Goal: Task Accomplishment & Management: Use online tool/utility

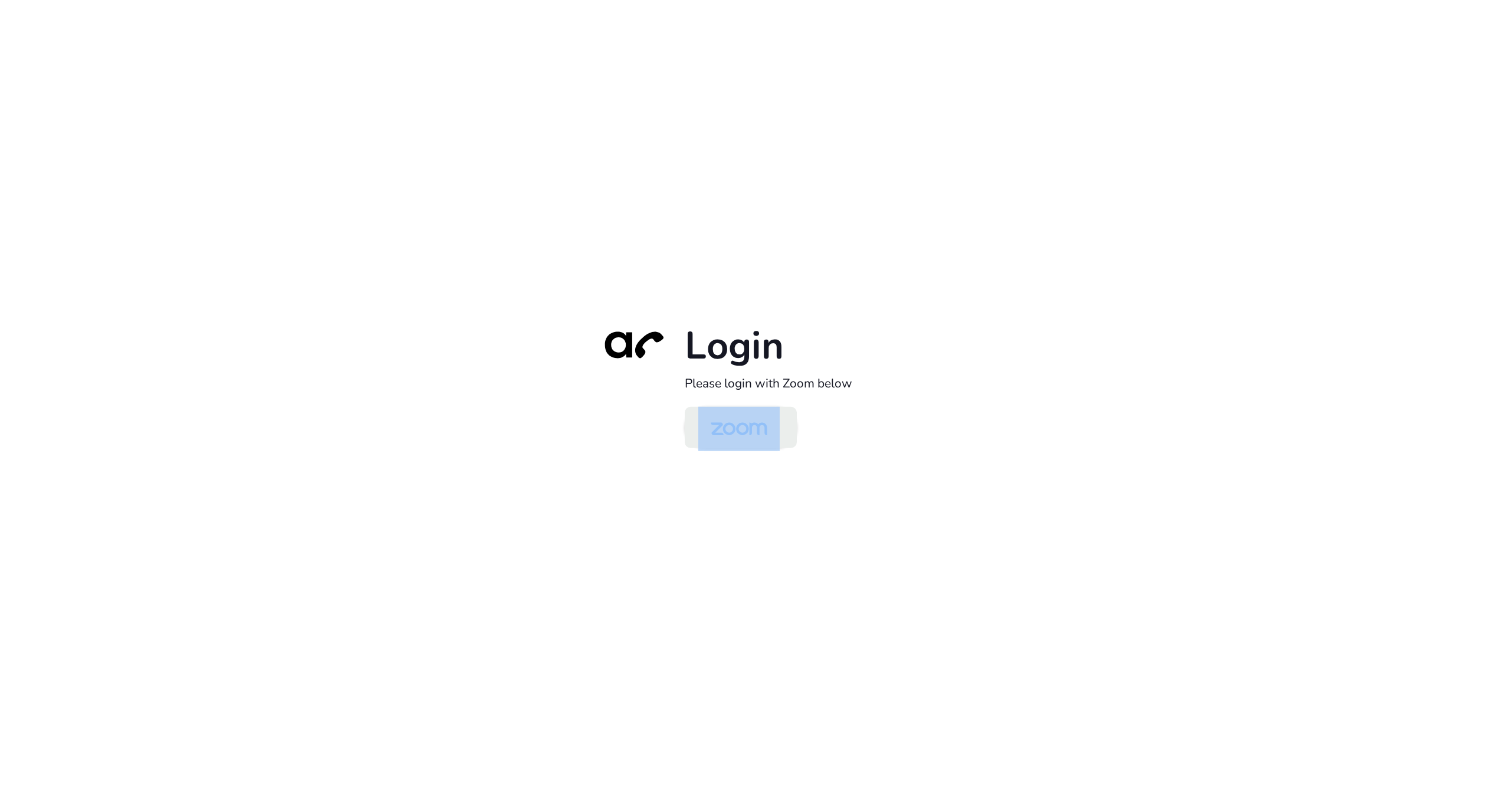
drag, startPoint x: 0, startPoint y: 0, endPoint x: 743, endPoint y: 428, distance: 857.5
click at [750, 416] on div "Login Please login with Zoom below" at bounding box center [755, 406] width 330 height 169
click at [742, 430] on img at bounding box center [739, 428] width 82 height 39
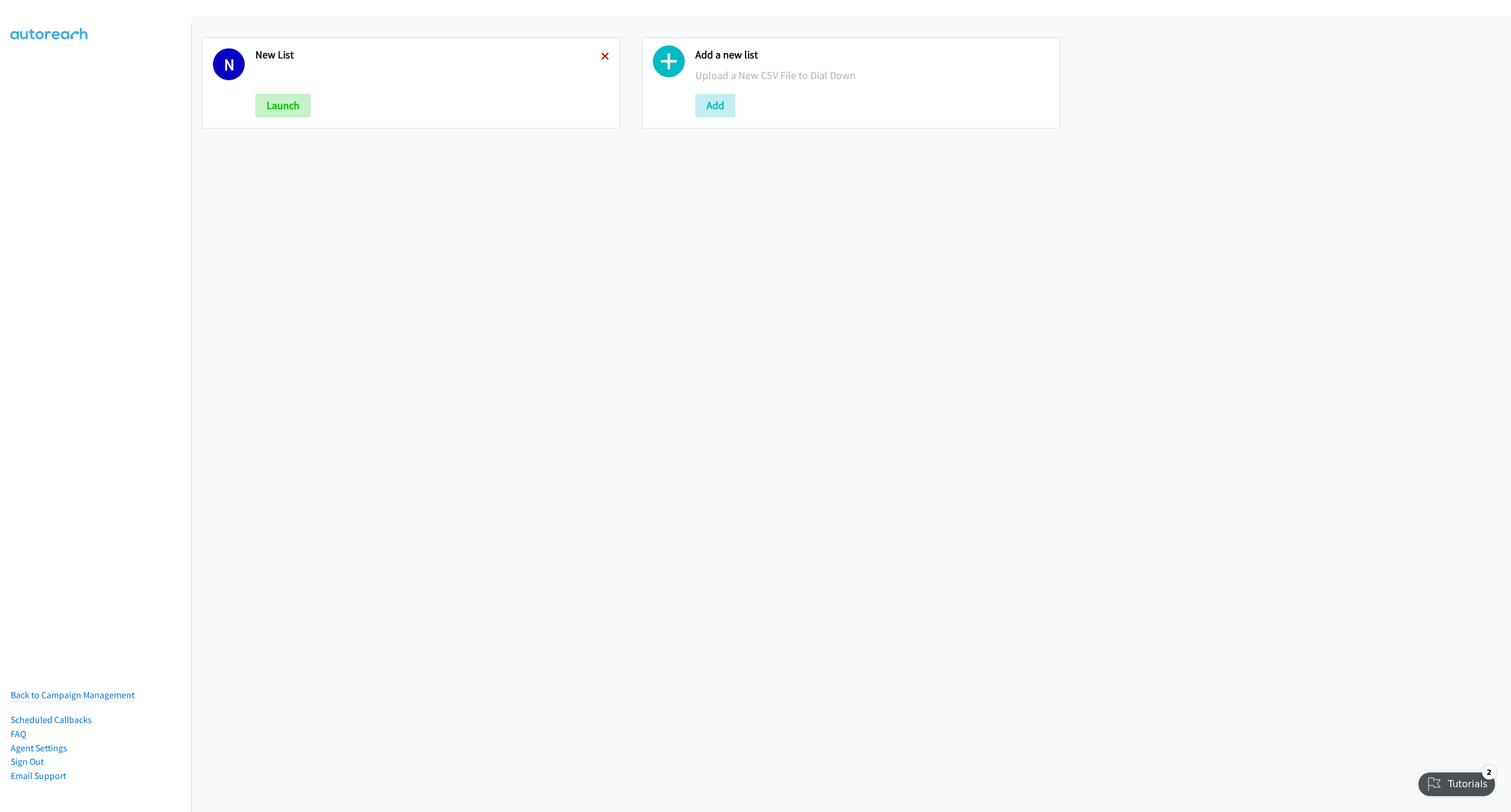
click at [601, 56] on icon at bounding box center [604, 57] width 8 height 8
click at [276, 103] on button "Add" at bounding box center [275, 105] width 40 height 23
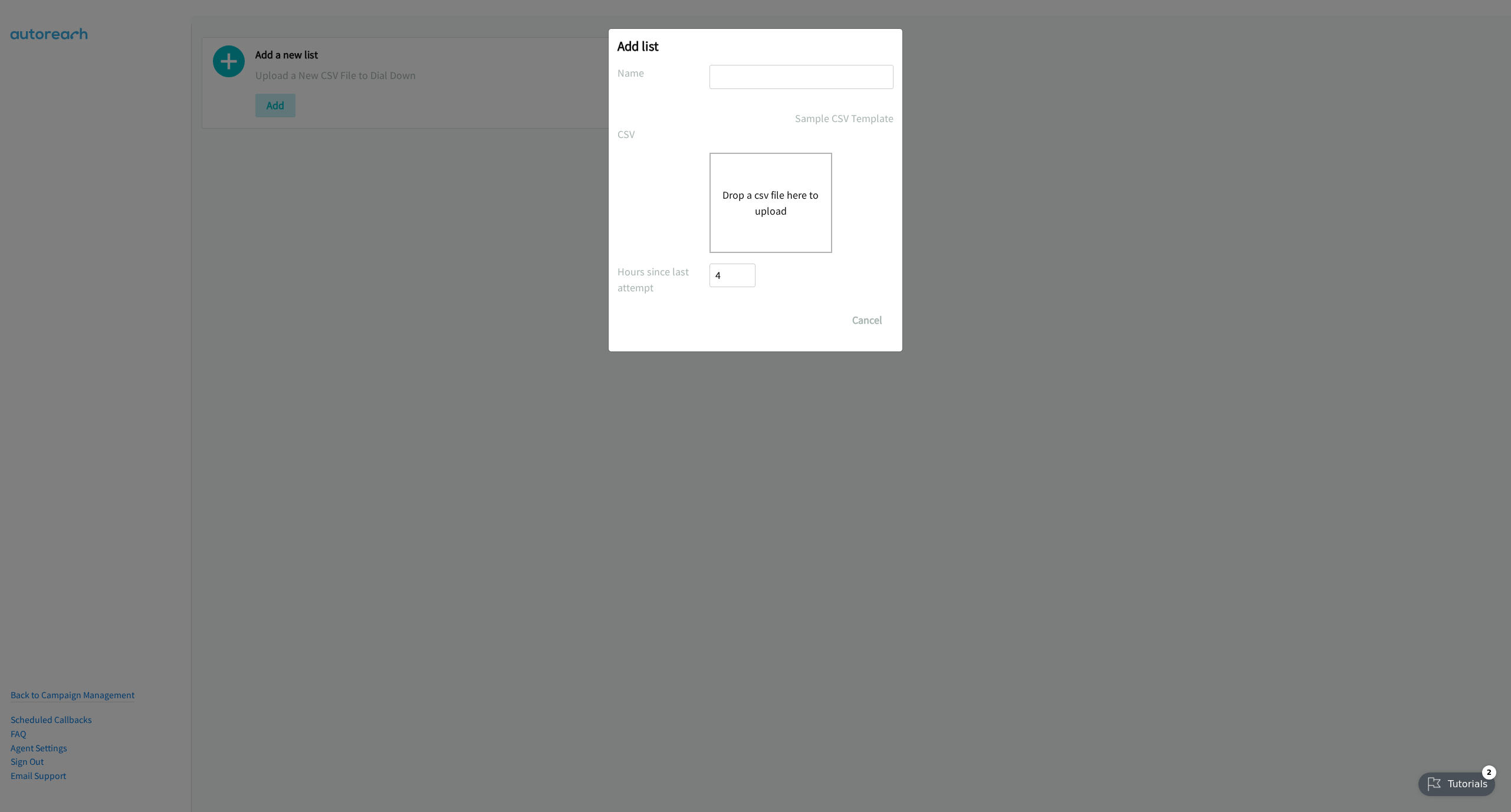
click at [807, 88] on input "text" at bounding box center [801, 77] width 184 height 24
type input "LIST"
click at [784, 181] on div "Drop a csv file here to upload" at bounding box center [771, 203] width 123 height 101
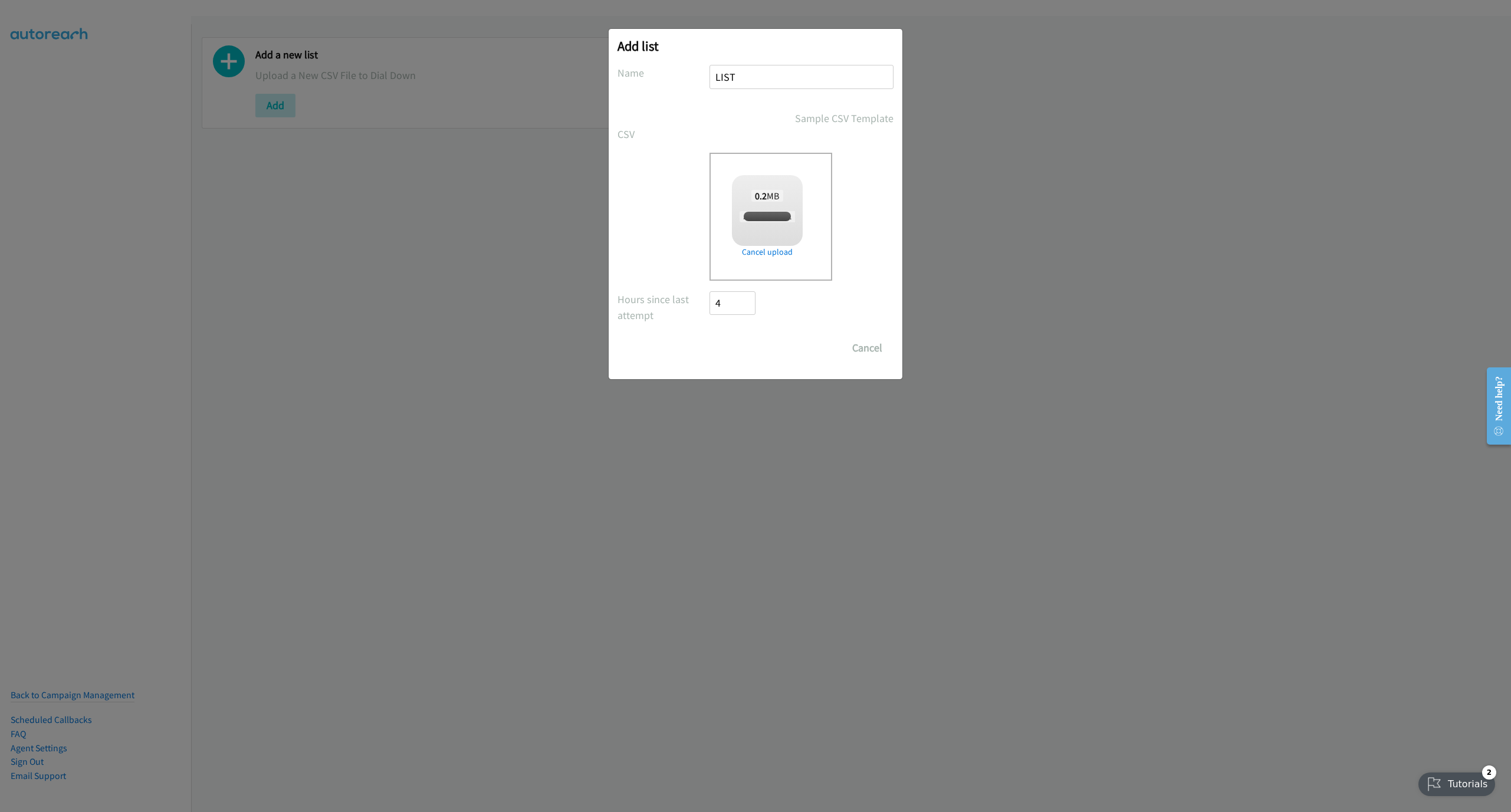
checkbox input "true"
click at [733, 352] on input "Save List" at bounding box center [740, 347] width 62 height 23
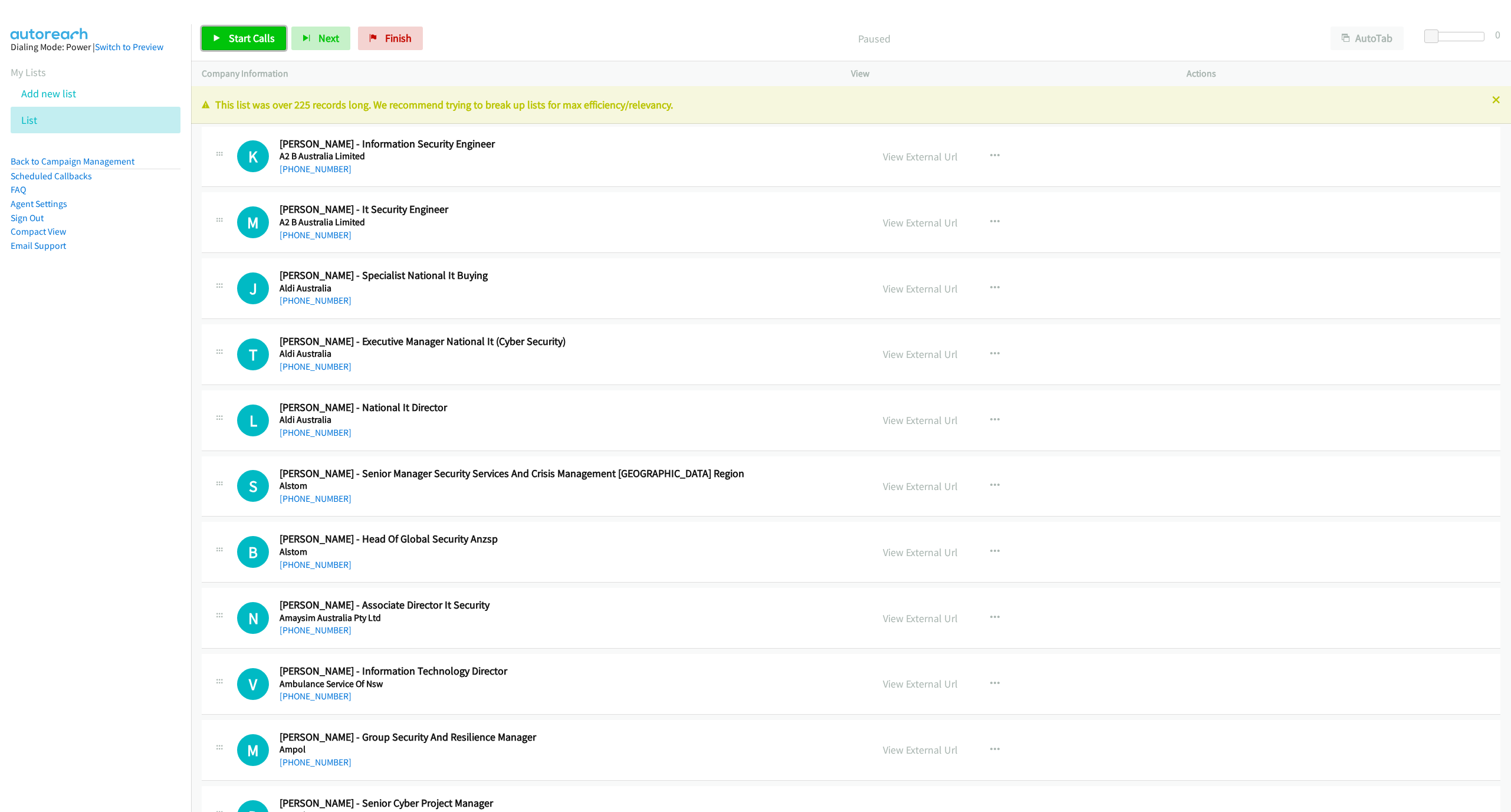
click at [221, 26] on link "Start Calls" at bounding box center [244, 38] width 85 height 23
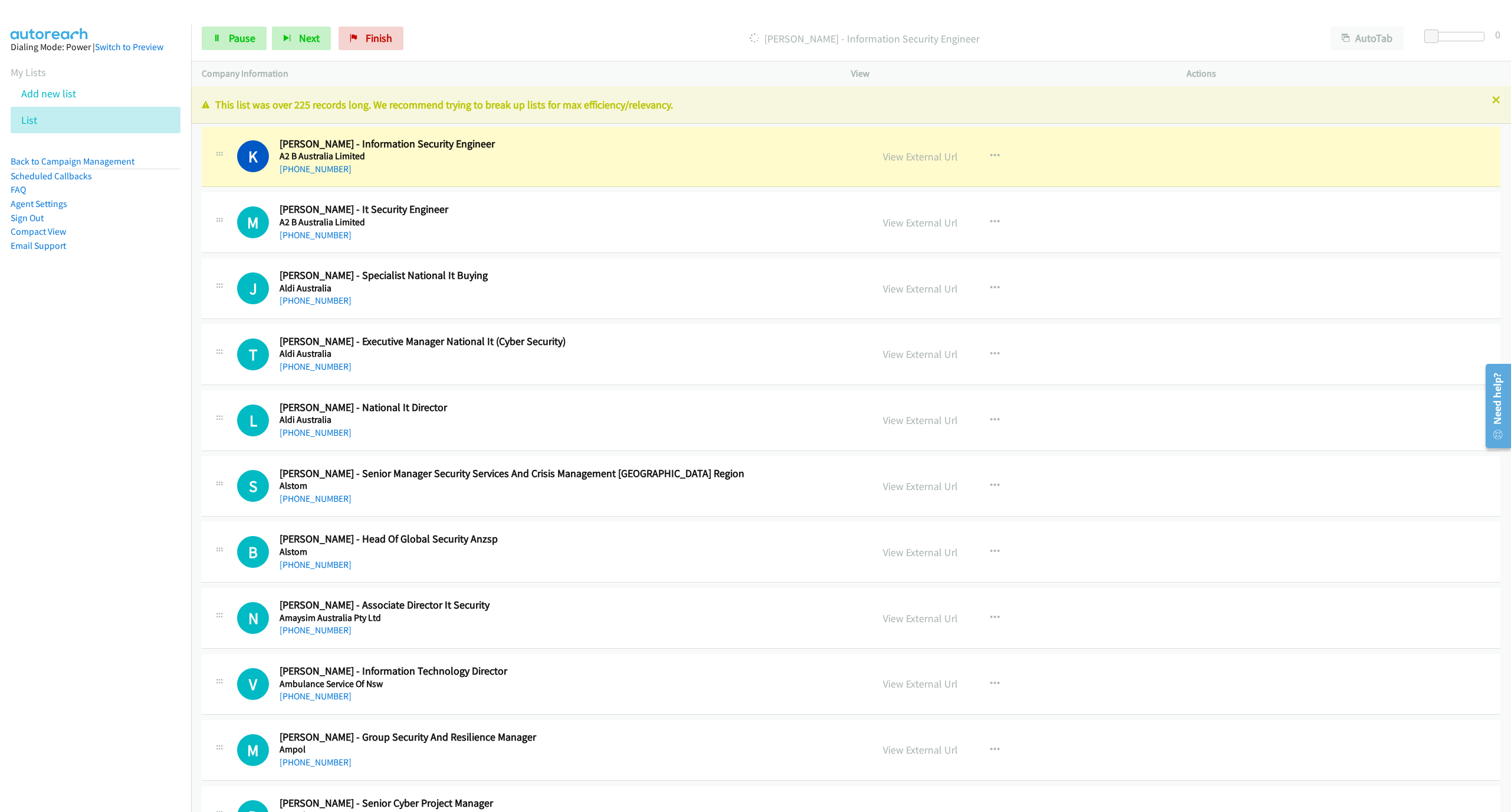
click at [1488, 96] on div "This list was over 225 records long. We recommend trying to break up lists for …" at bounding box center [851, 105] width 1320 height 38
click at [1492, 99] on icon at bounding box center [1496, 101] width 8 height 8
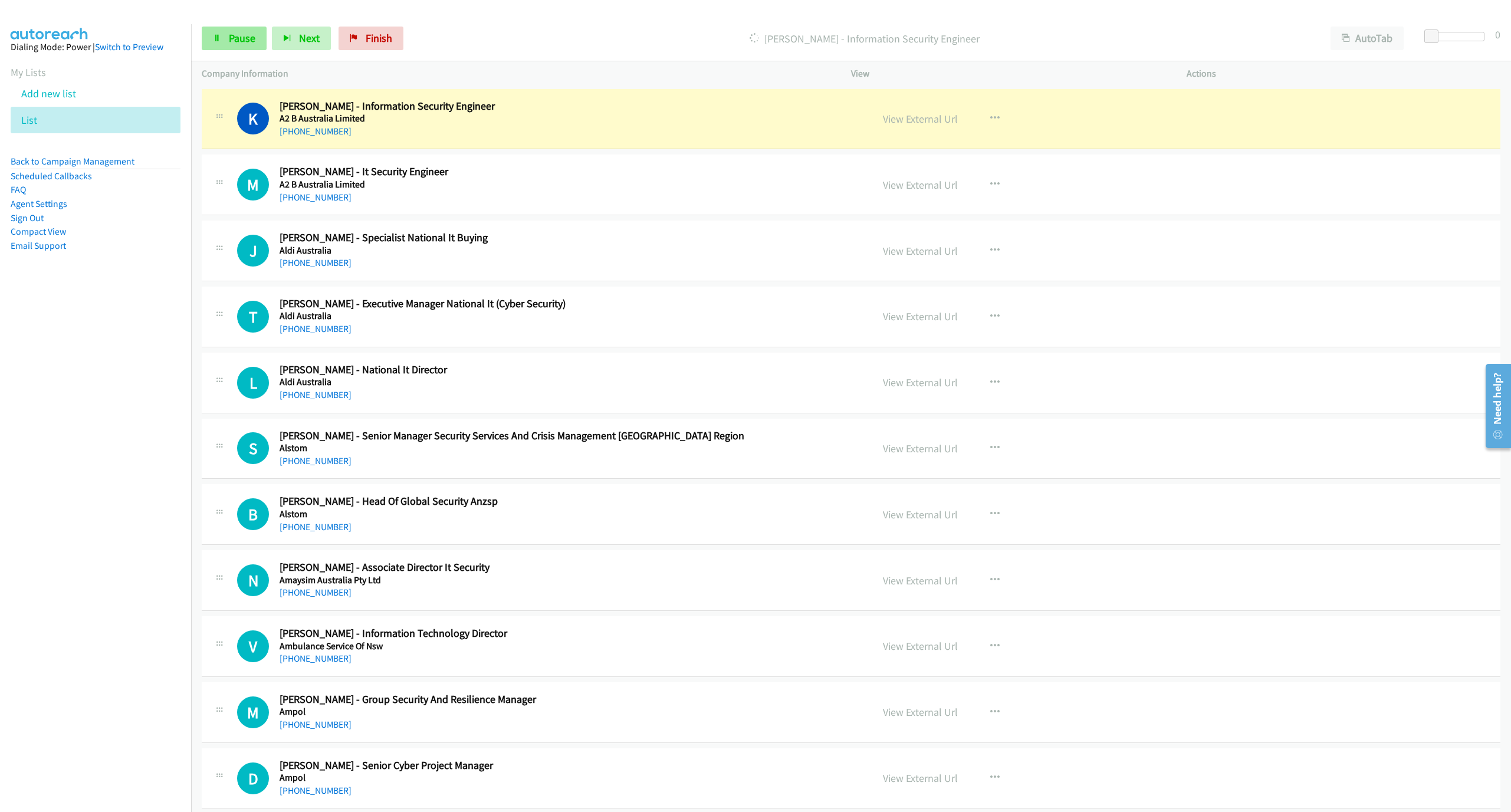
drag, startPoint x: 195, startPoint y: 39, endPoint x: 202, endPoint y: 40, distance: 7.1
click at [195, 39] on div "Start Calls Pause Next Finish Dialing Kathiravan Thanappan - Information Securi…" at bounding box center [851, 39] width 1320 height 45
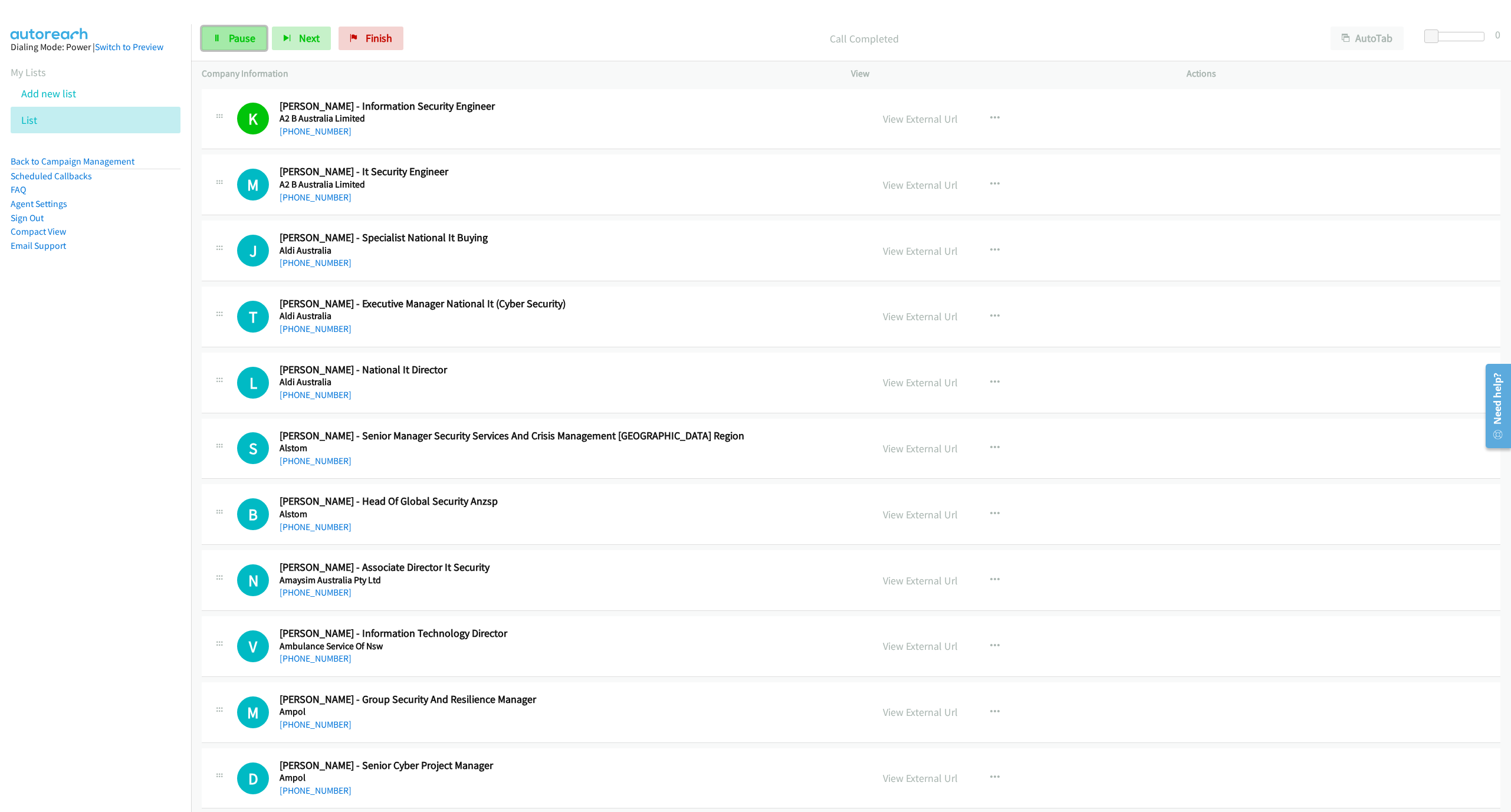
click at [218, 40] on icon at bounding box center [216, 39] width 8 height 8
click at [242, 46] on link "Start Calls" at bounding box center [244, 38] width 85 height 23
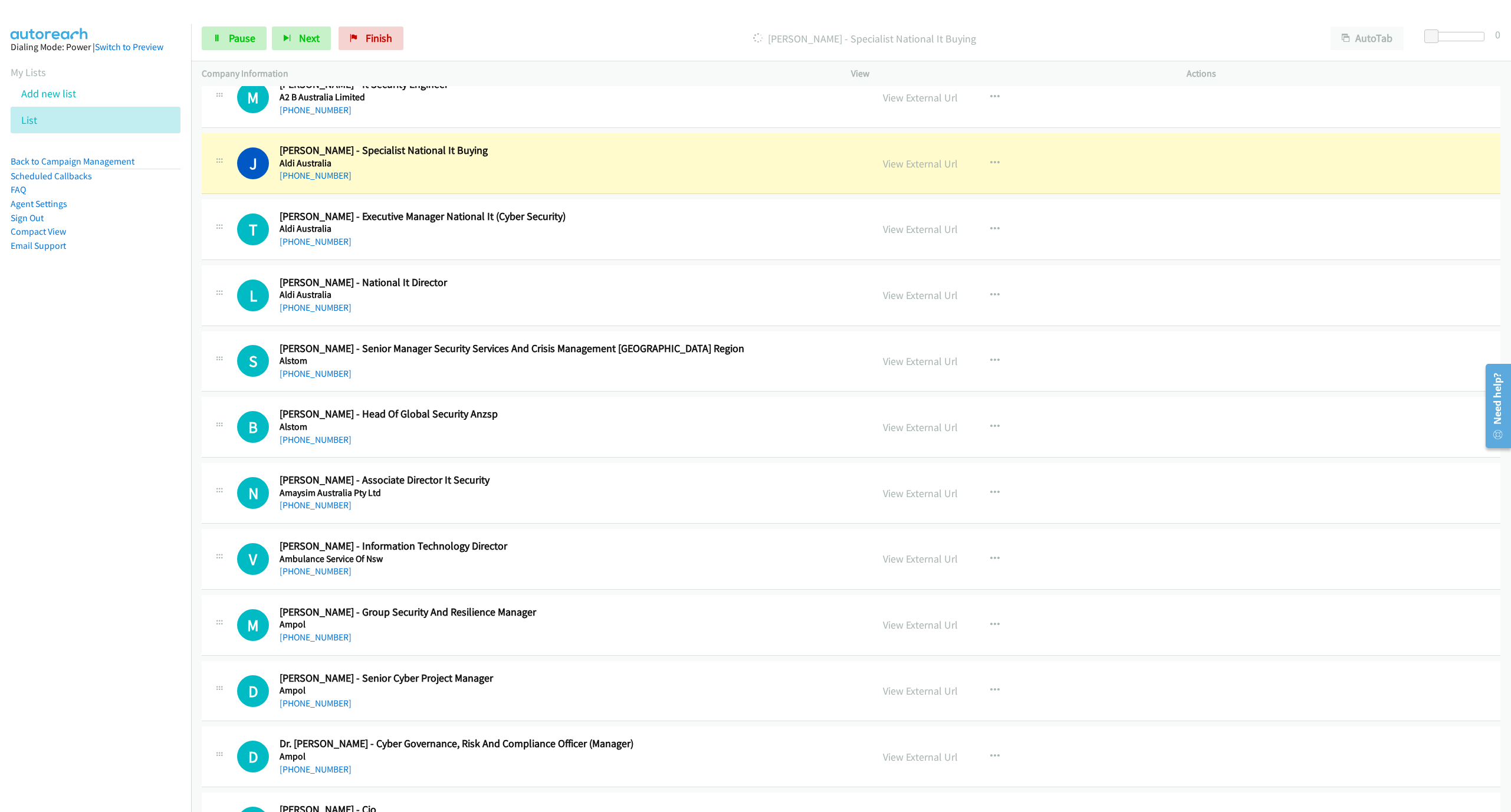
scroll to position [88, 0]
click at [262, 47] on link "Pause" at bounding box center [234, 38] width 65 height 23
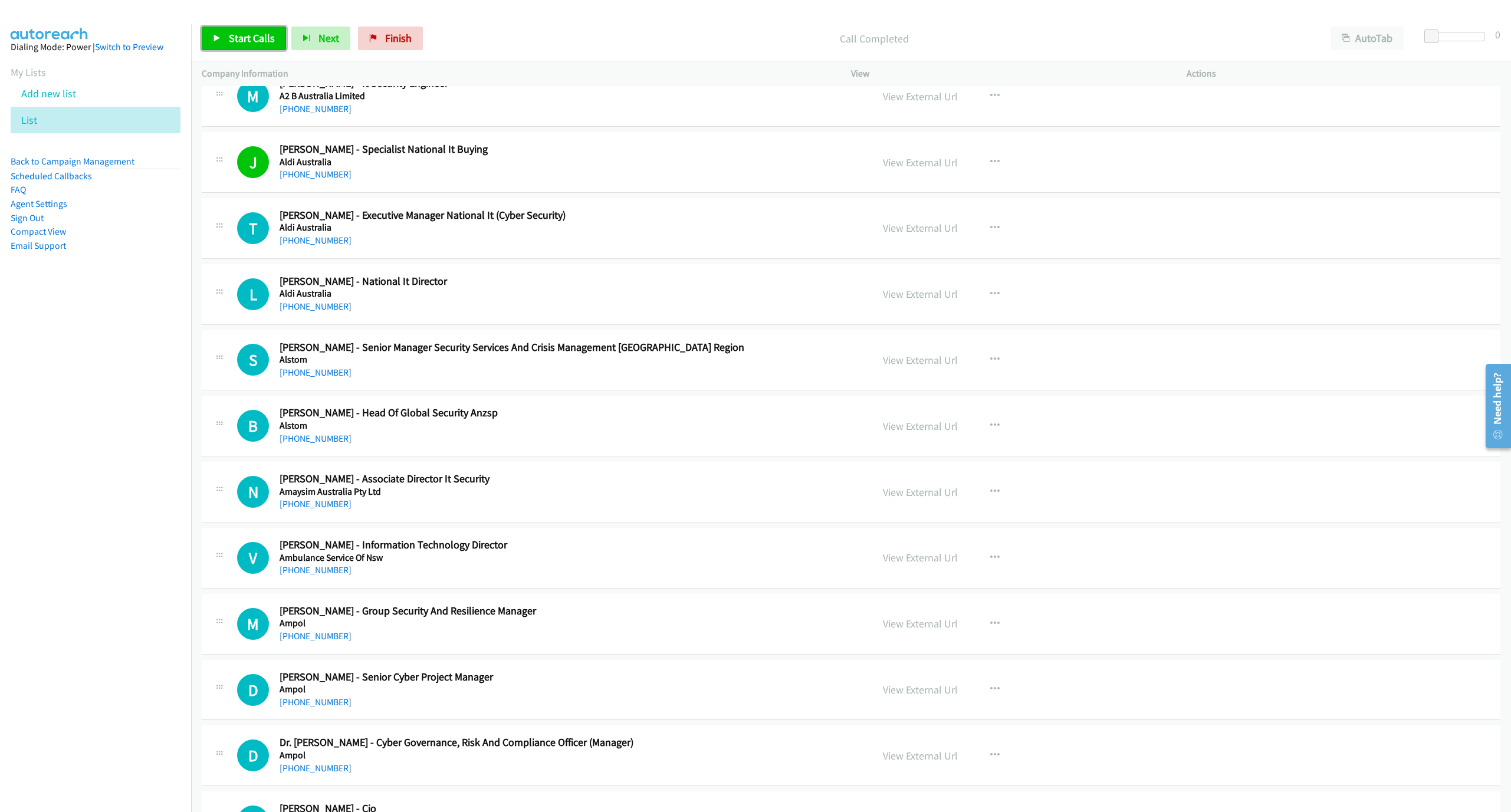
click at [230, 48] on link "Start Calls" at bounding box center [244, 38] width 85 height 23
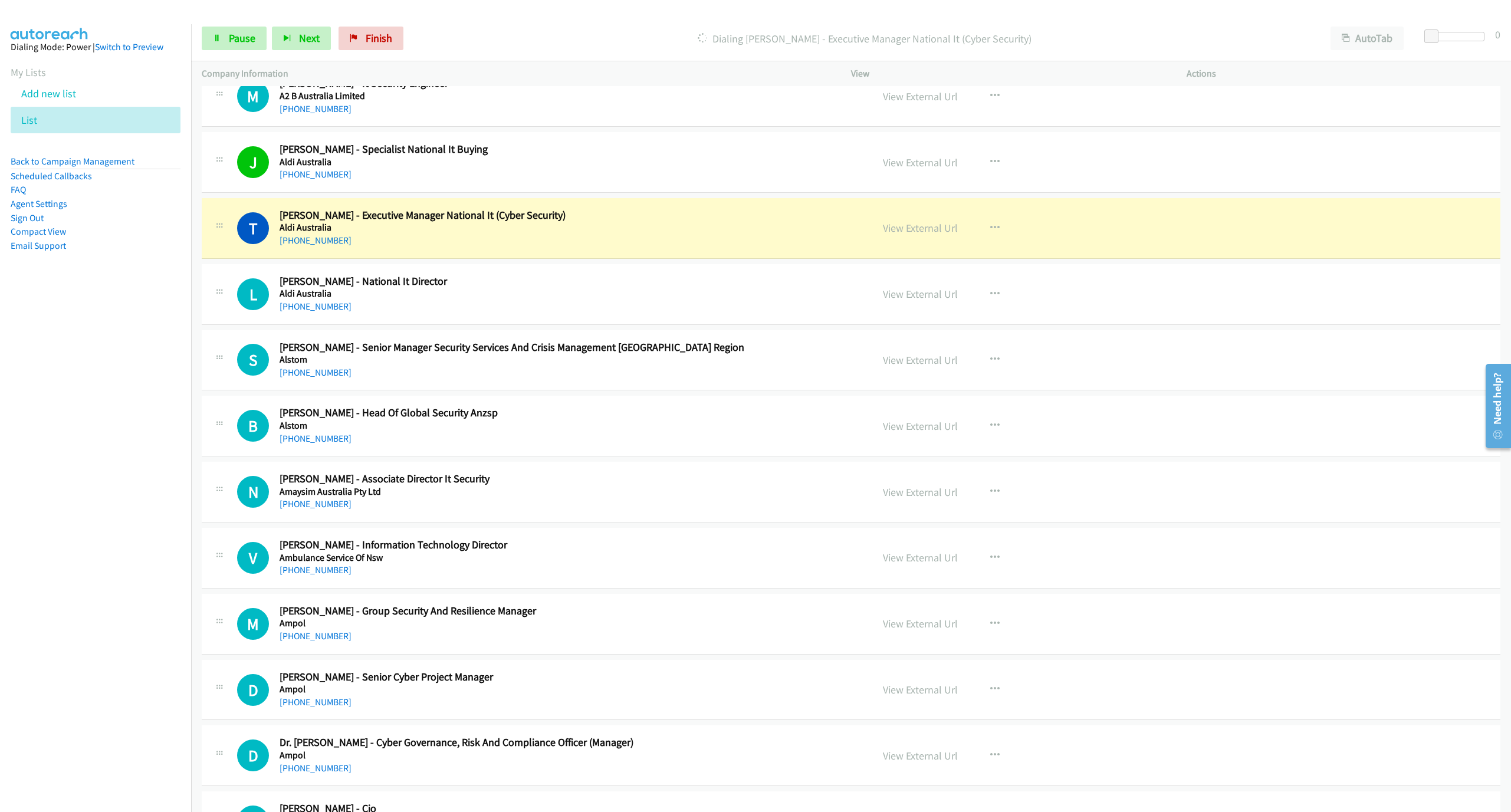
scroll to position [177, 0]
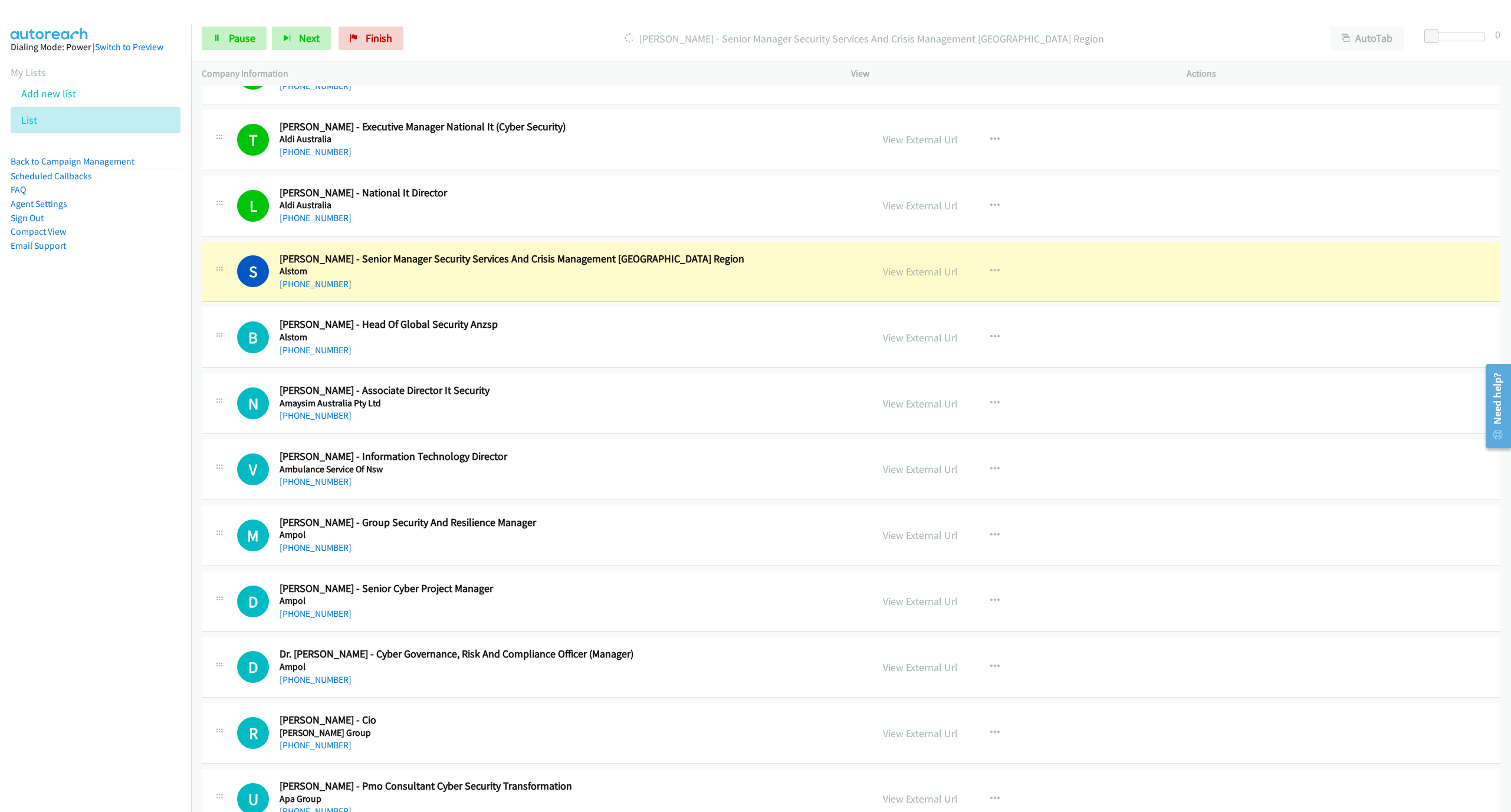
click at [753, 278] on div "[PHONE_NUMBER]" at bounding box center [548, 284] width 537 height 14
click at [218, 43] on link "Pause" at bounding box center [234, 38] width 65 height 23
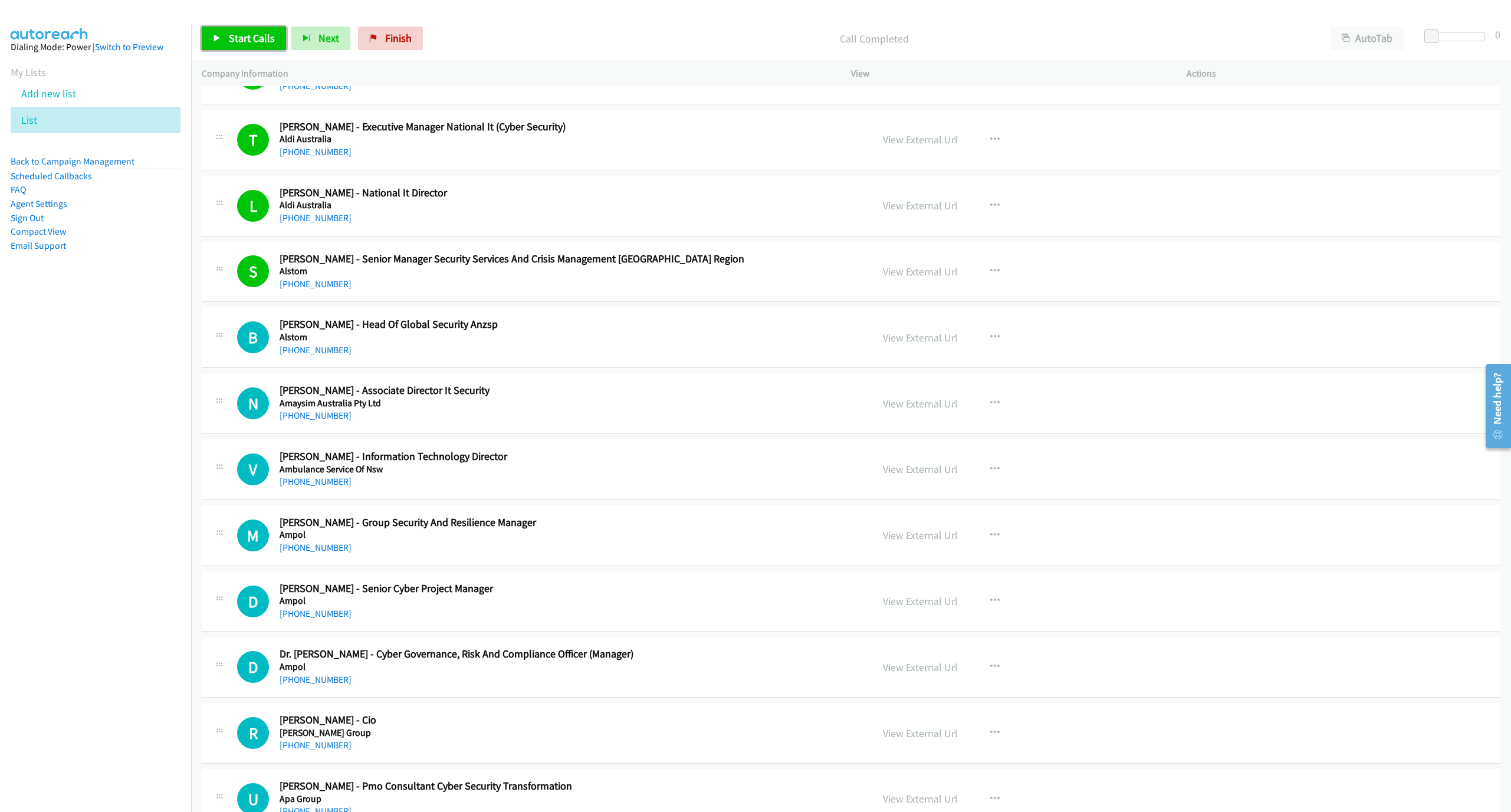
click at [249, 39] on span "Start Calls" at bounding box center [251, 38] width 46 height 13
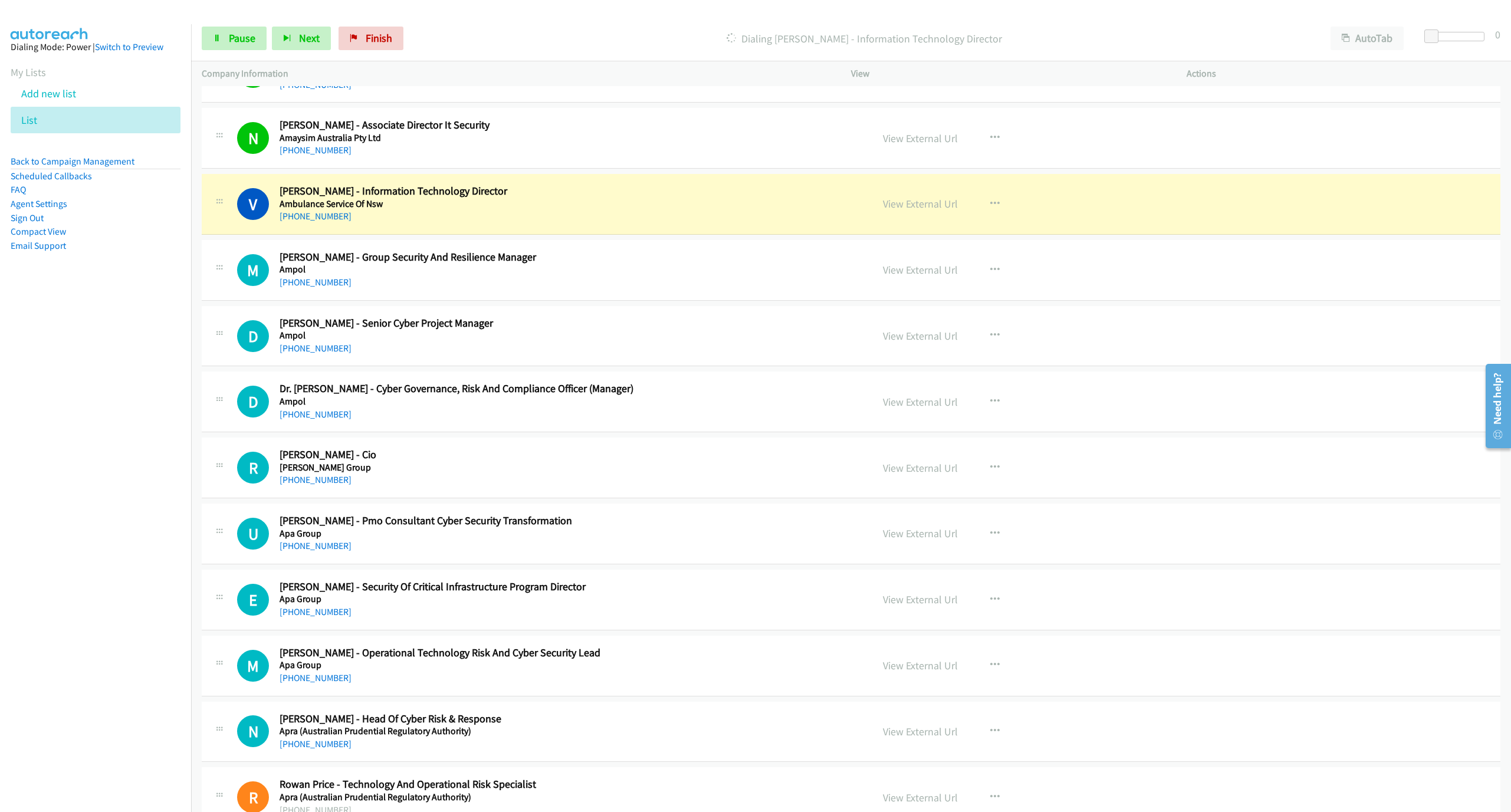
scroll to position [531, 0]
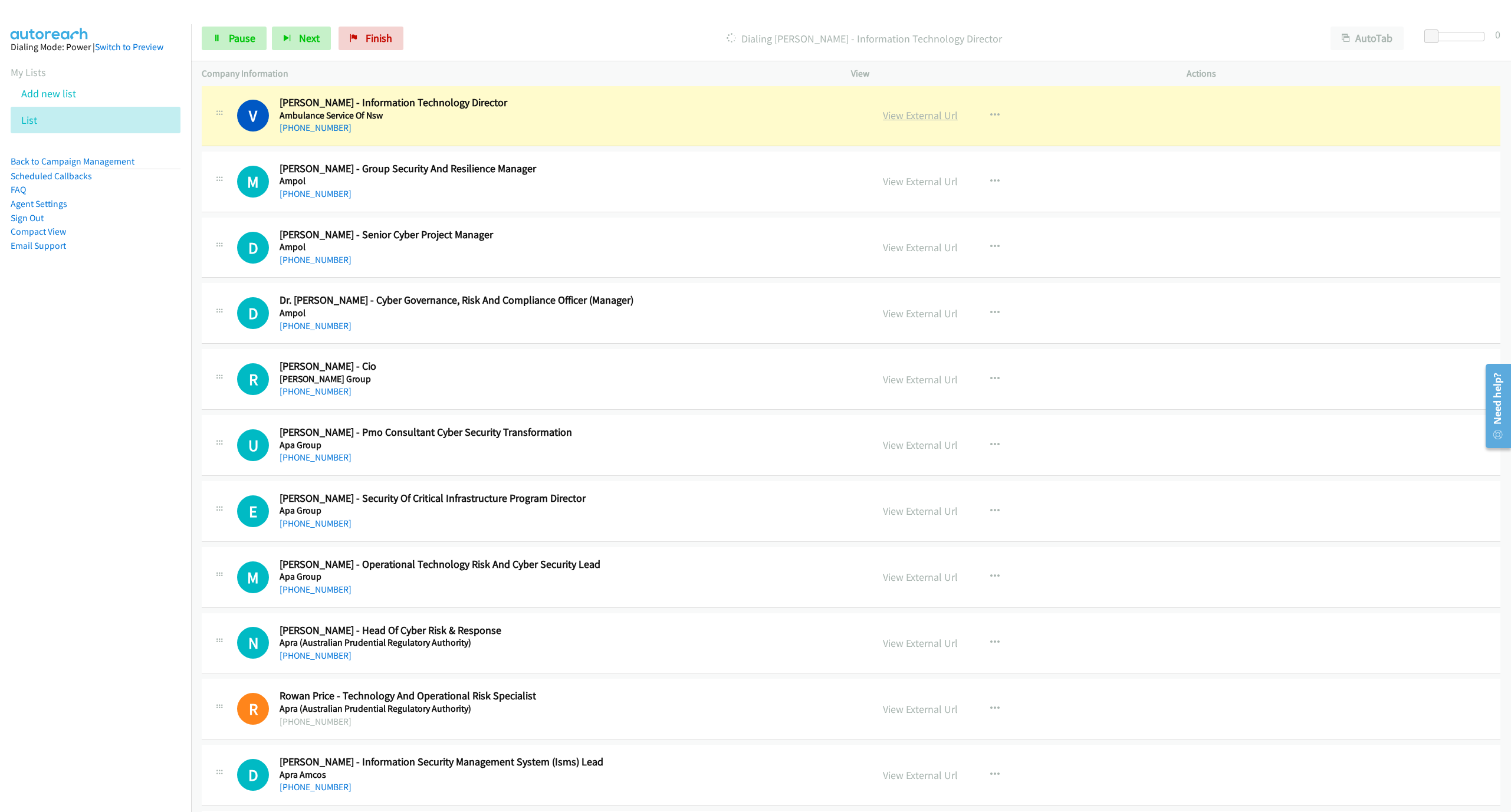
click at [910, 122] on link "View External Url" at bounding box center [920, 115] width 75 height 13
click at [242, 39] on span "Pause" at bounding box center [242, 38] width 26 height 13
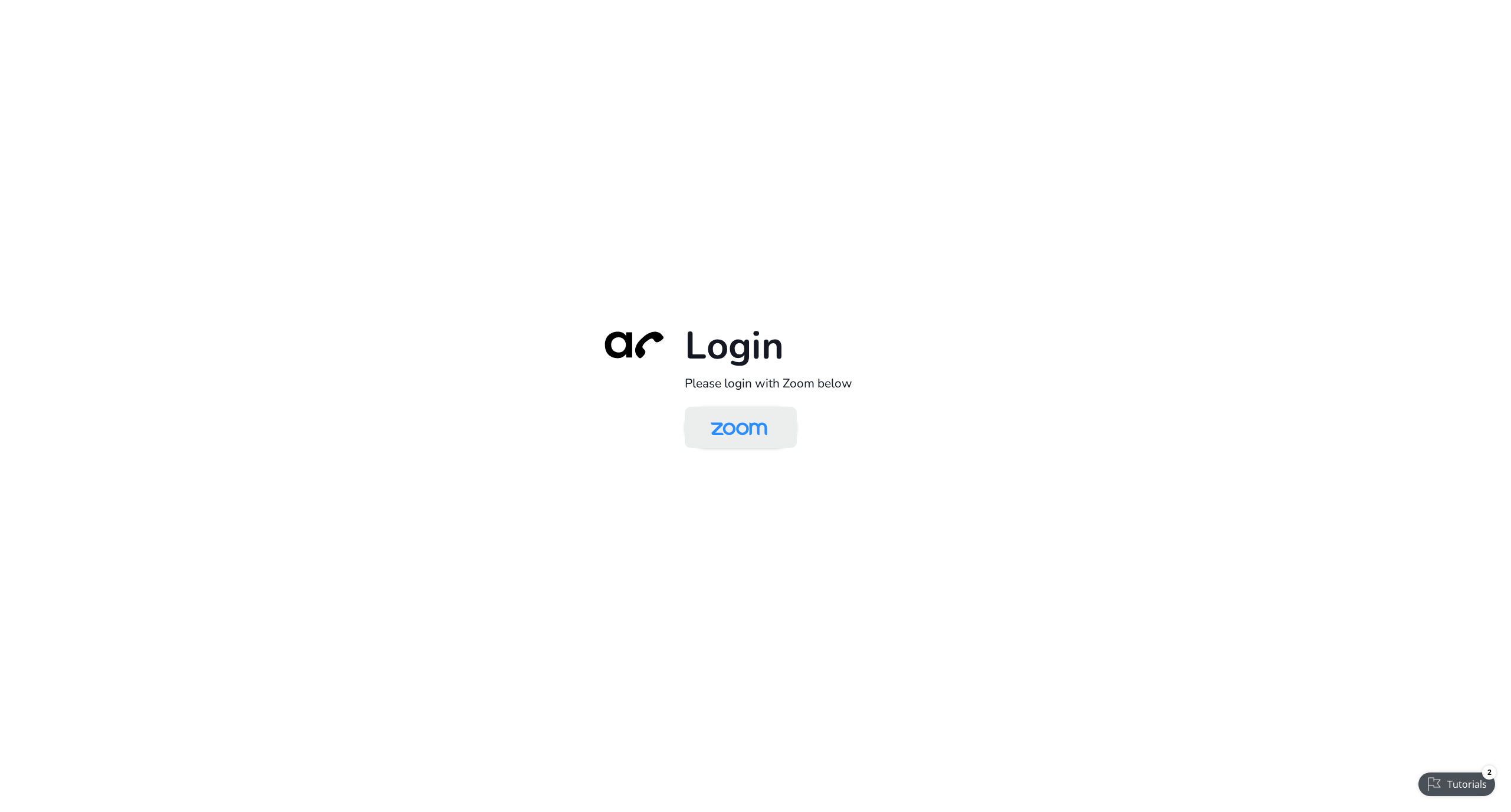
click at [728, 446] on img at bounding box center [739, 428] width 82 height 39
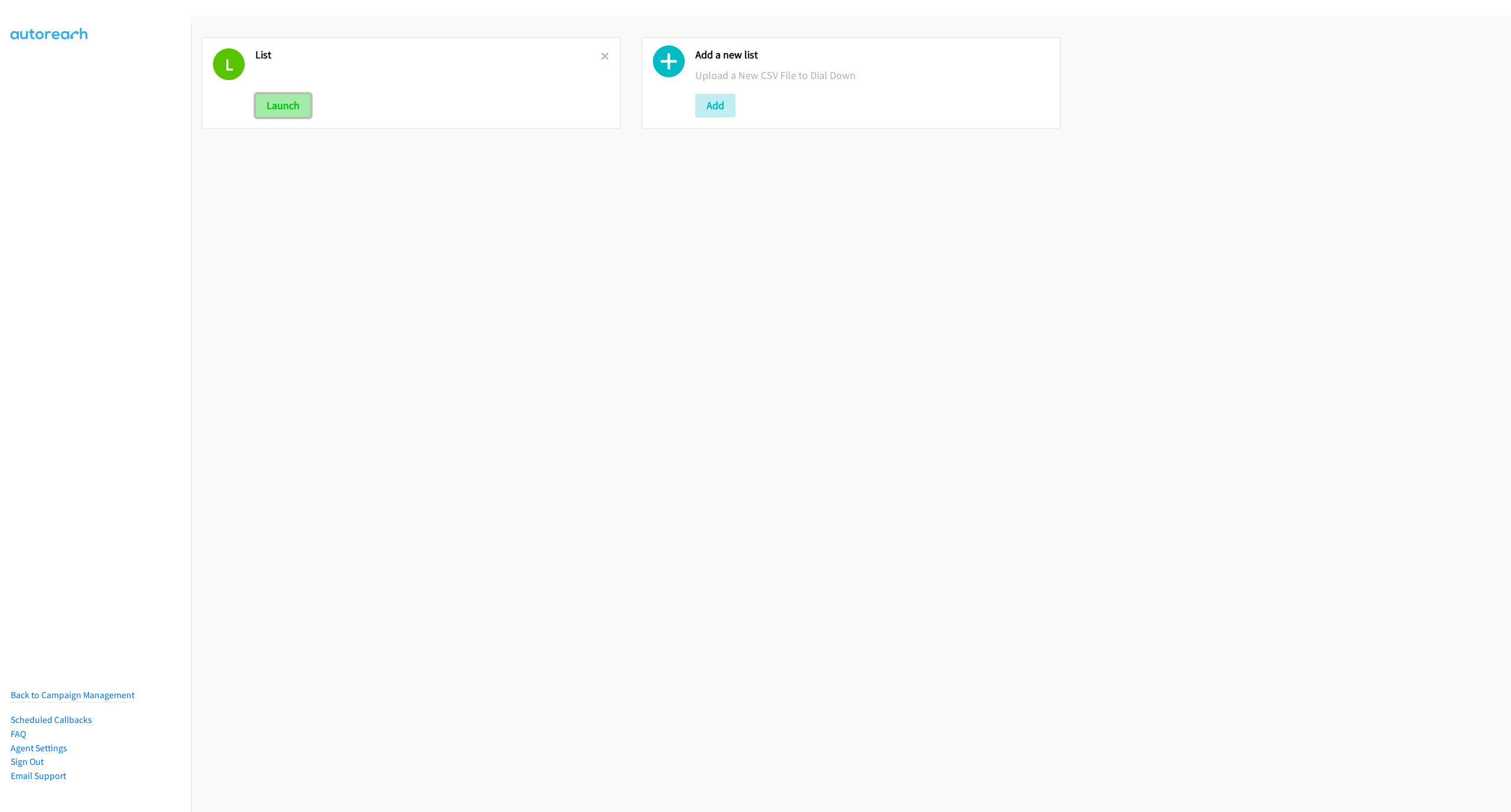
click at [269, 108] on button "Launch" at bounding box center [283, 105] width 55 height 23
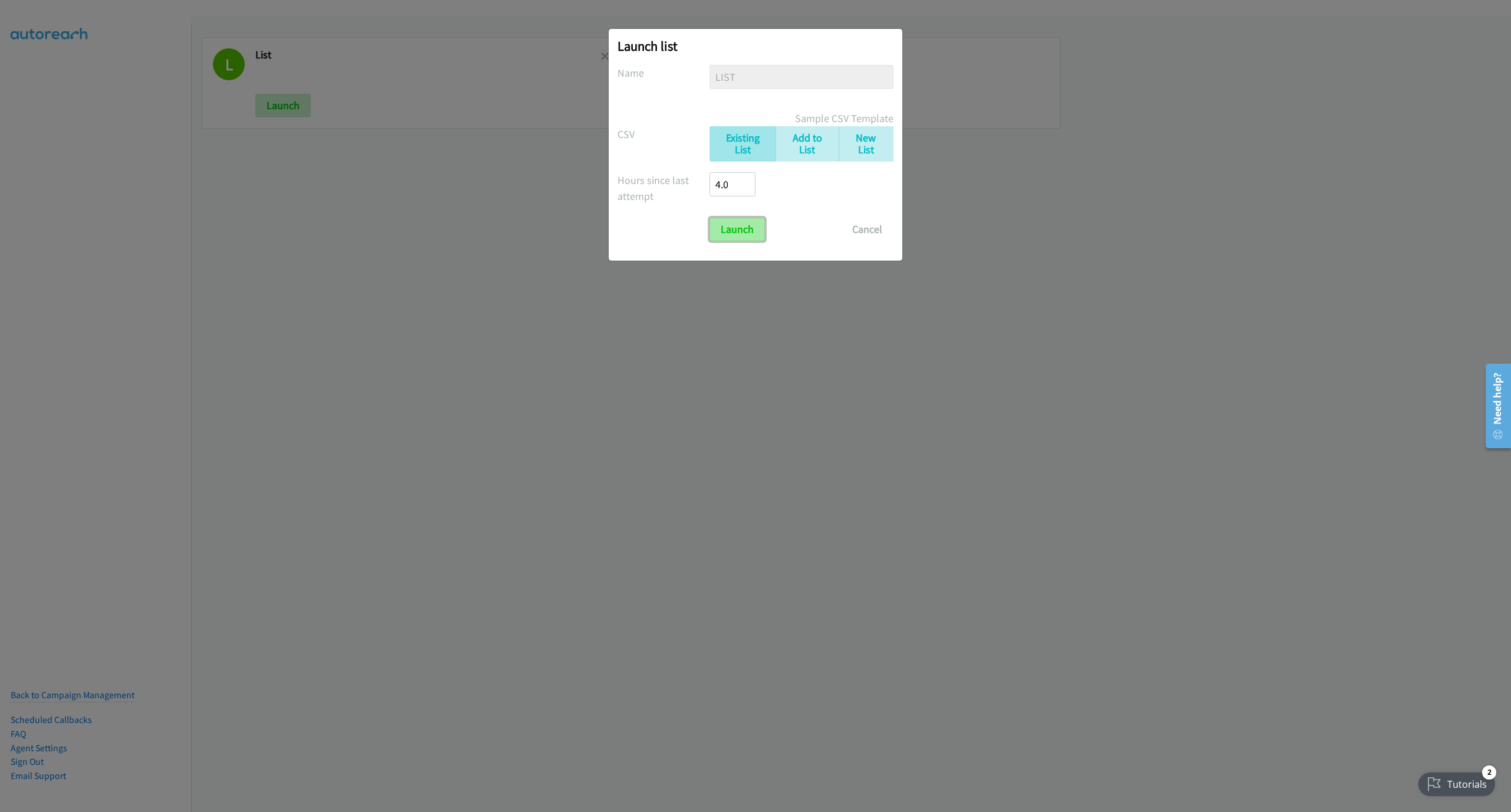
click at [761, 234] on input "Launch" at bounding box center [737, 229] width 55 height 23
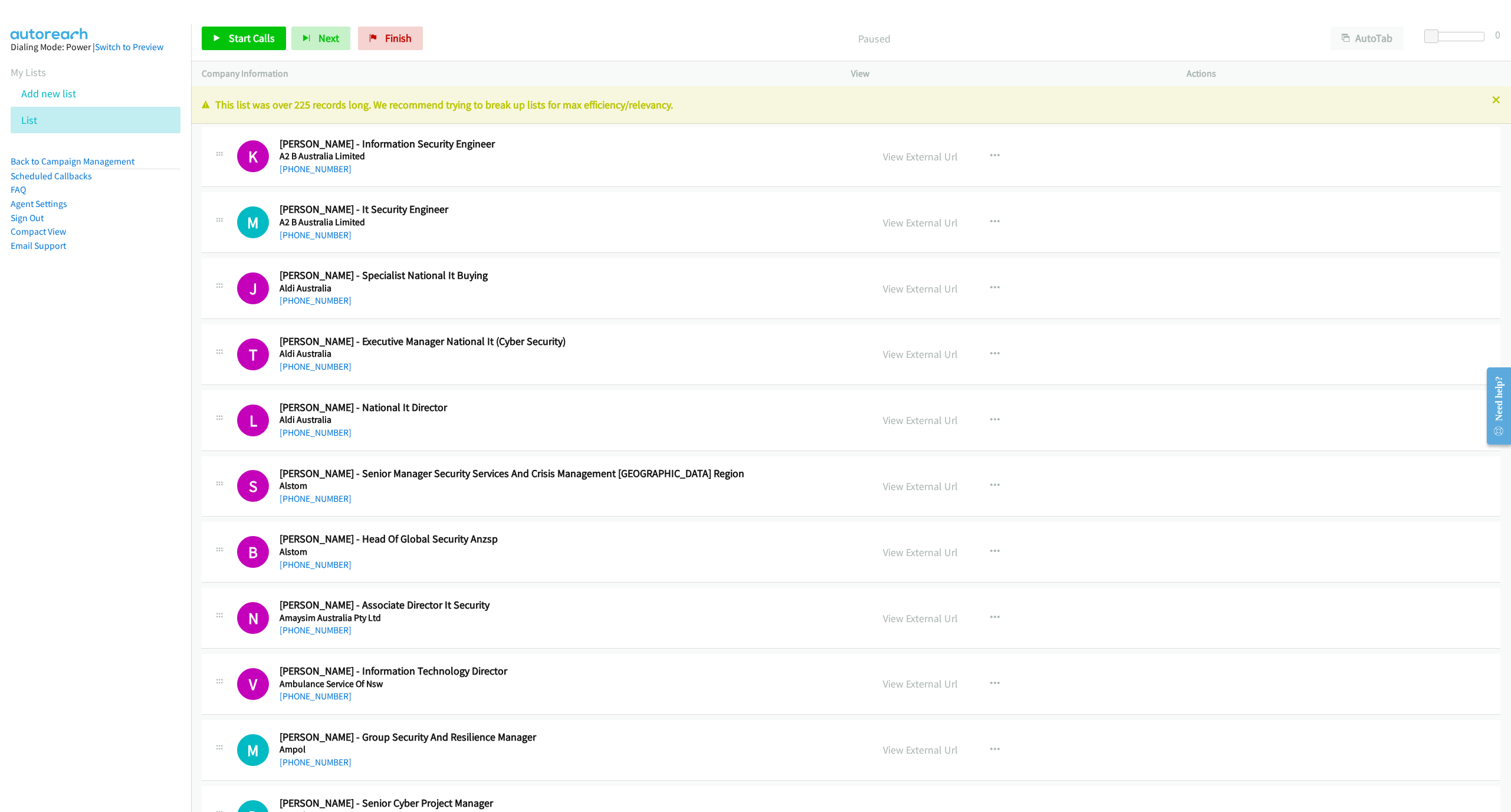
click at [234, 0] on div "Start Calls Pause Next Finish Paused AutoTab AutoTab 0 Company Information Info…" at bounding box center [755, 0] width 1511 height 0
click at [252, 36] on span "Start Calls" at bounding box center [251, 38] width 46 height 13
click at [1492, 98] on icon at bounding box center [1496, 101] width 8 height 8
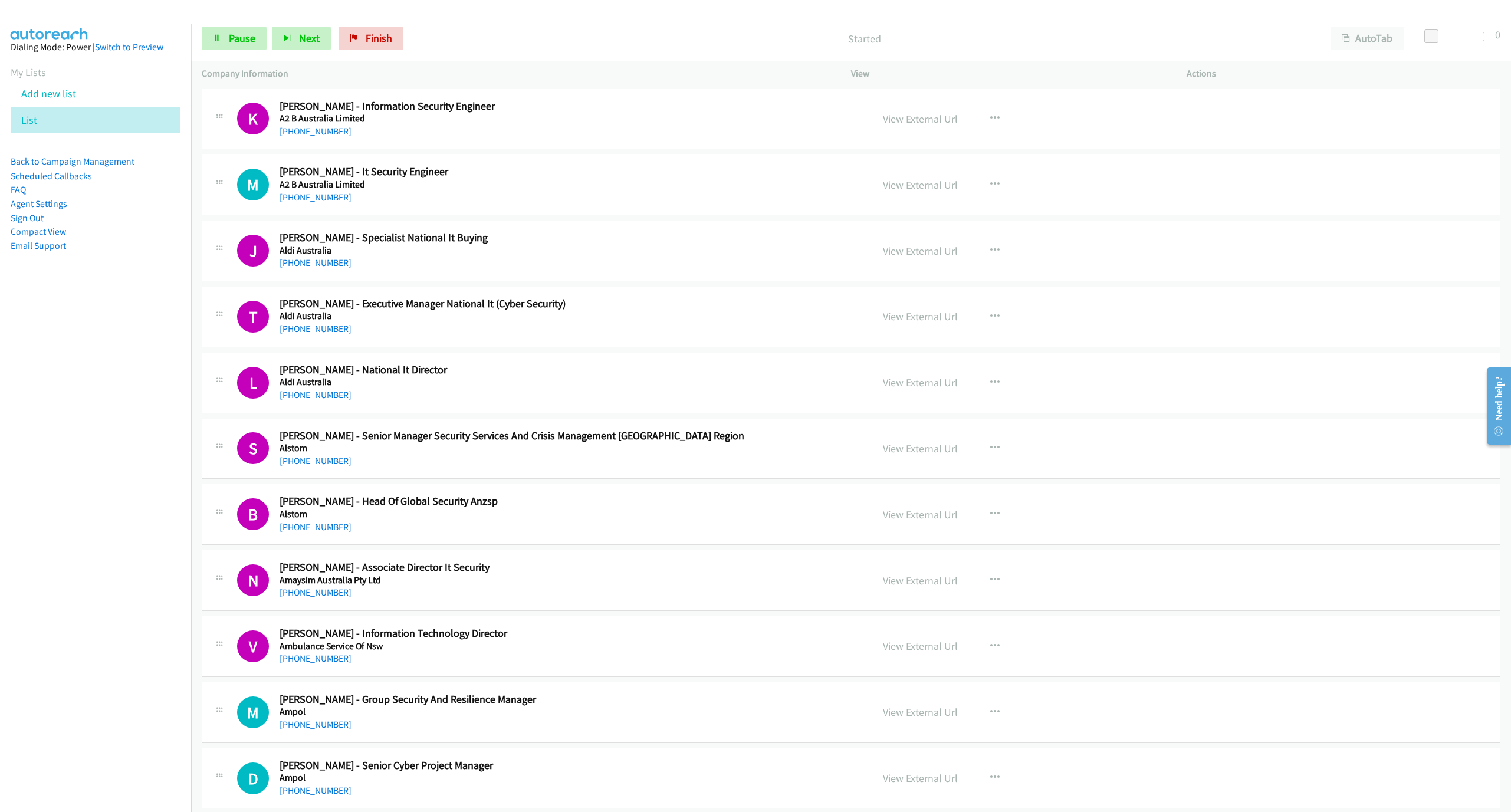
click at [1485, 104] on div "K Callback Scheduled [PERSON_NAME] - Information Security Engineer A2 B Austral…" at bounding box center [851, 119] width 1299 height 61
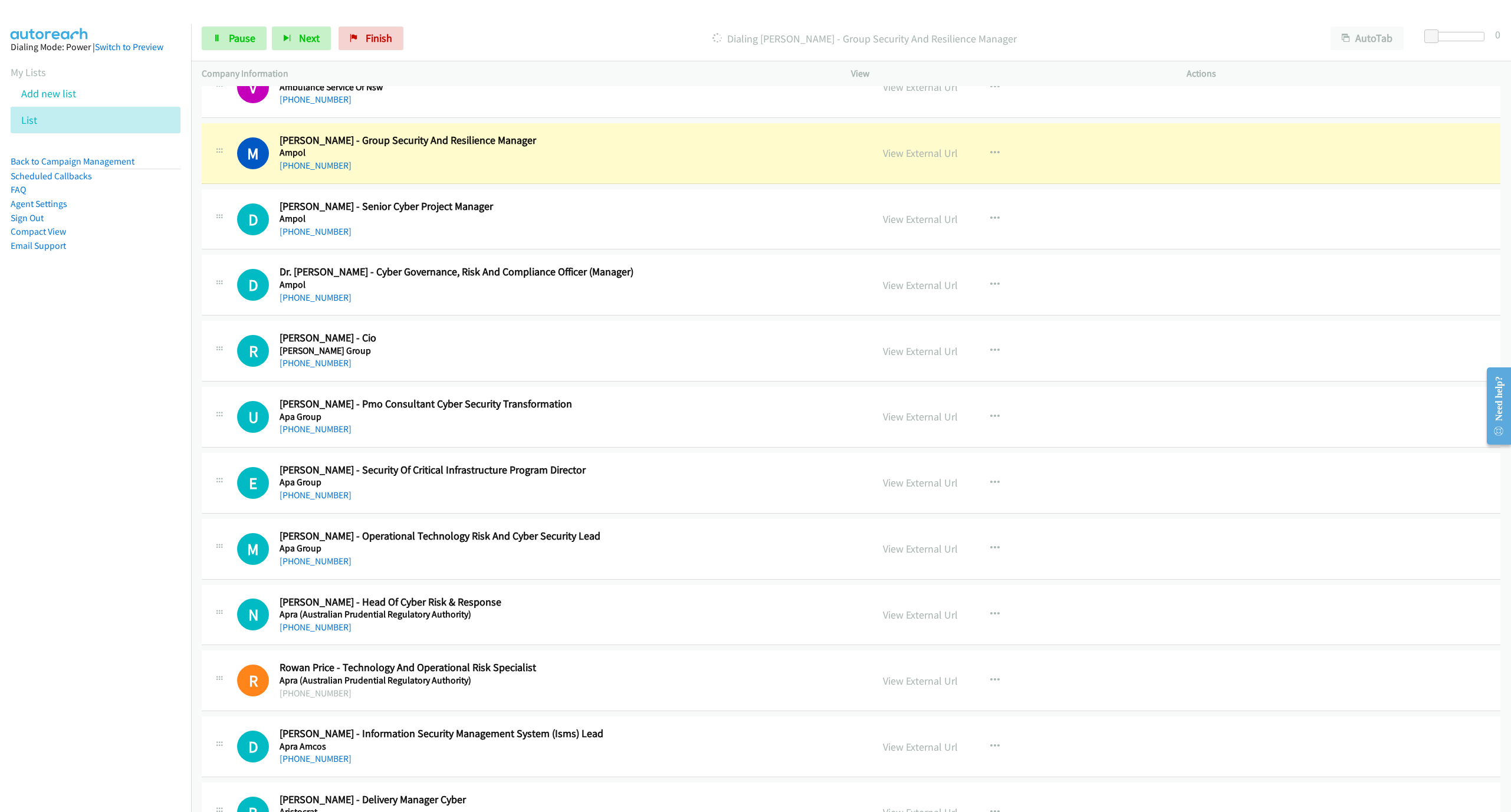
scroll to position [531, 0]
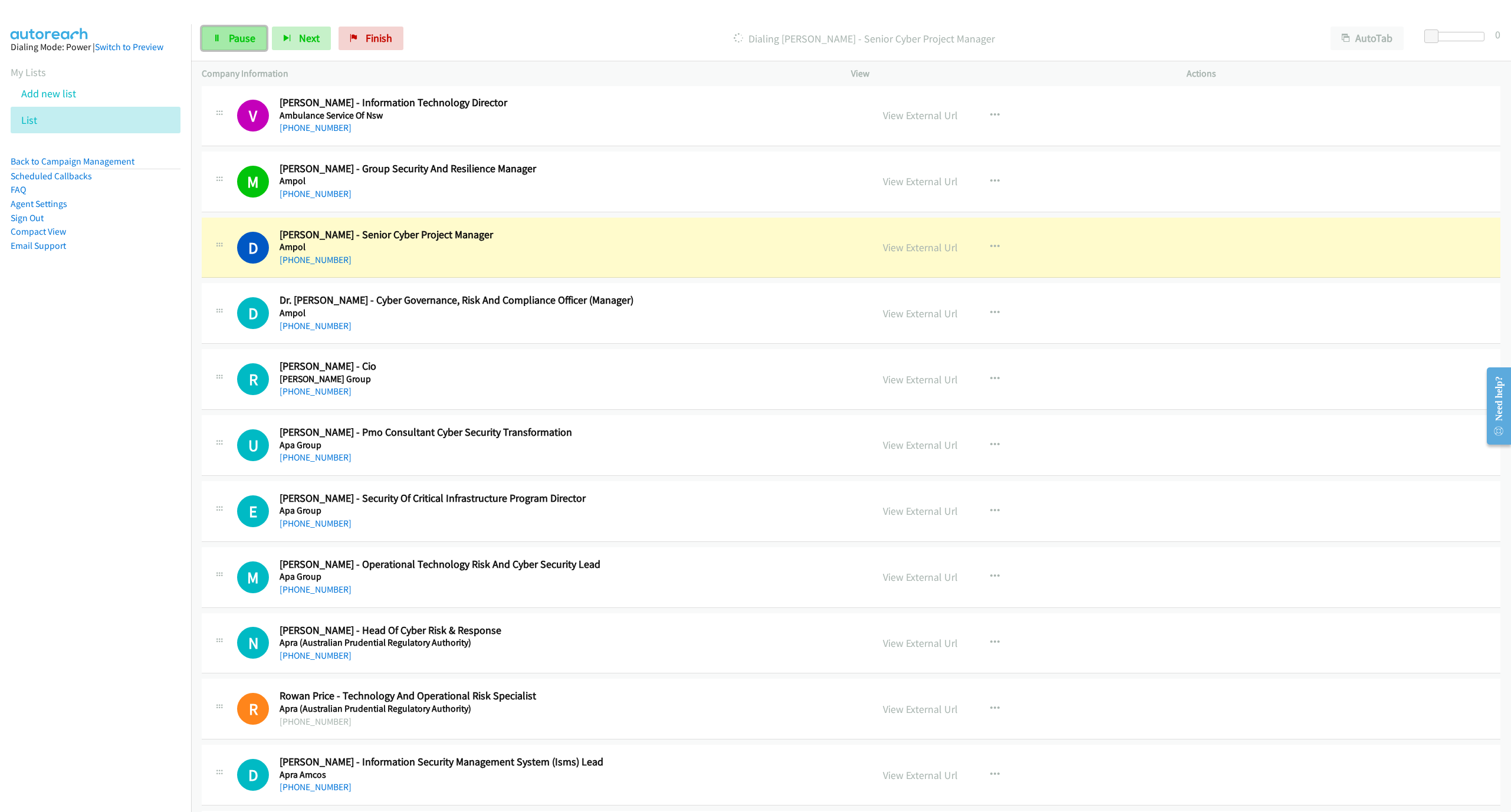
click at [239, 41] on span "Pause" at bounding box center [242, 38] width 26 height 13
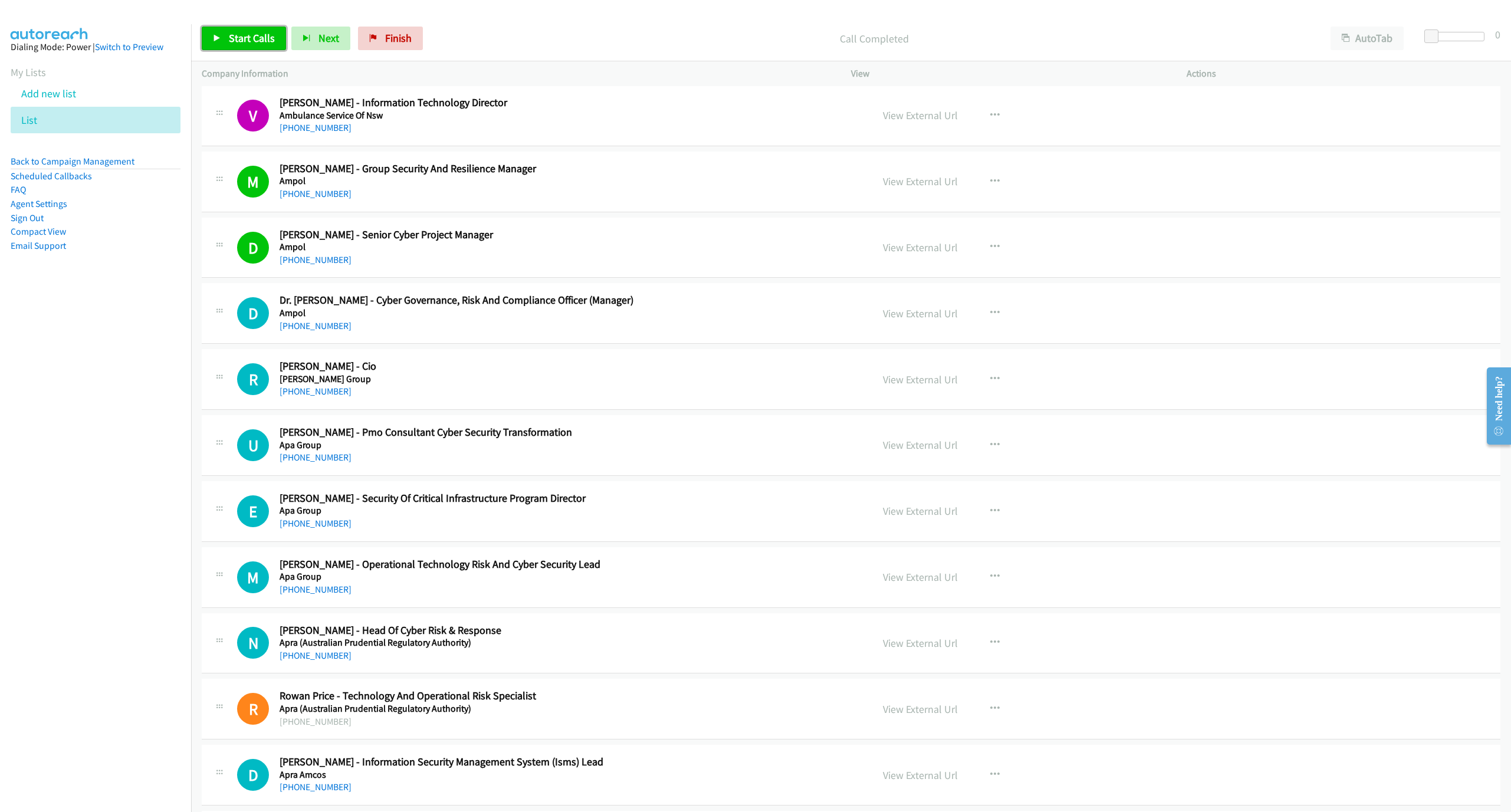
click at [242, 36] on span "Start Calls" at bounding box center [251, 38] width 46 height 13
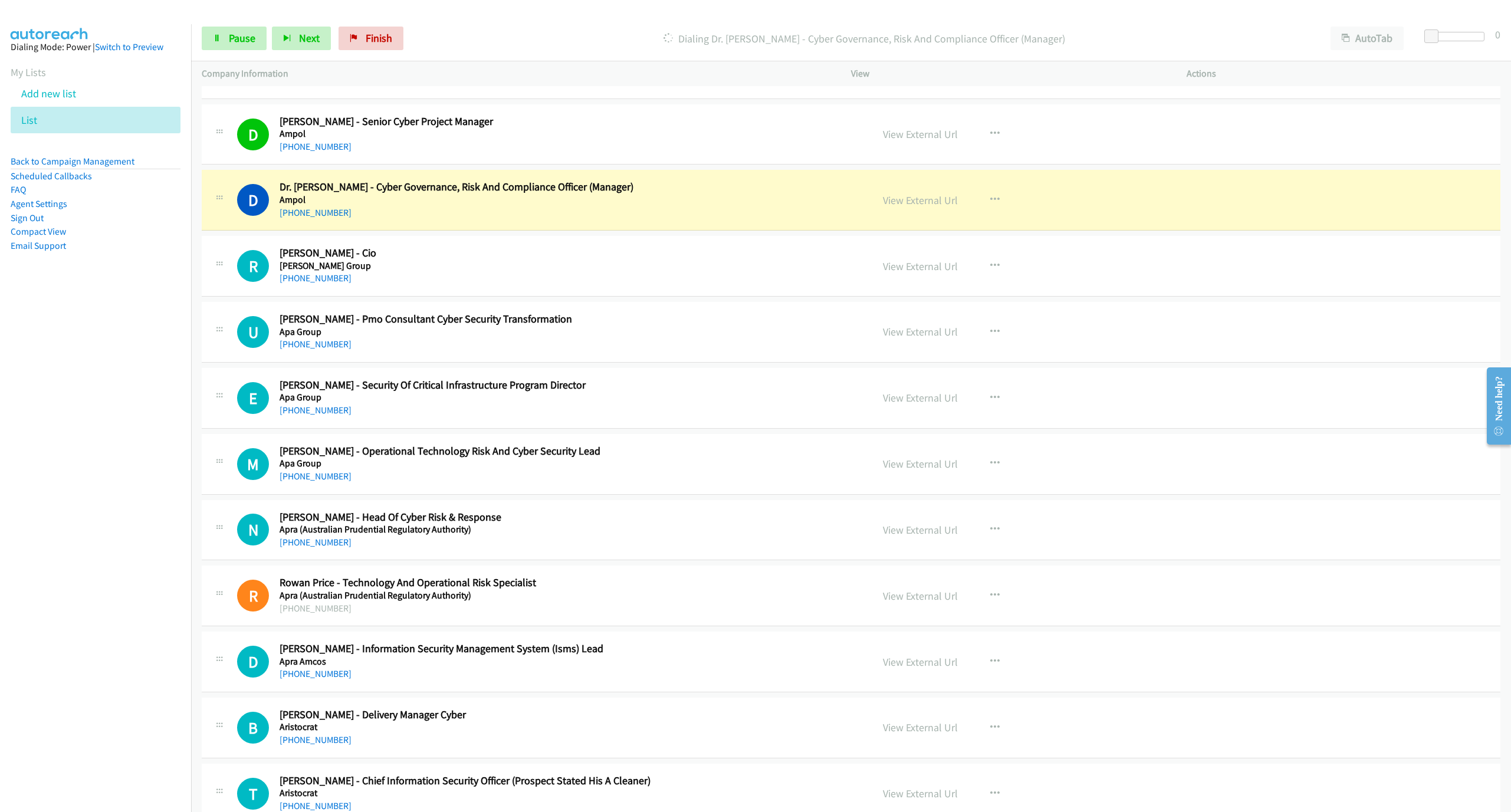
scroll to position [708, 0]
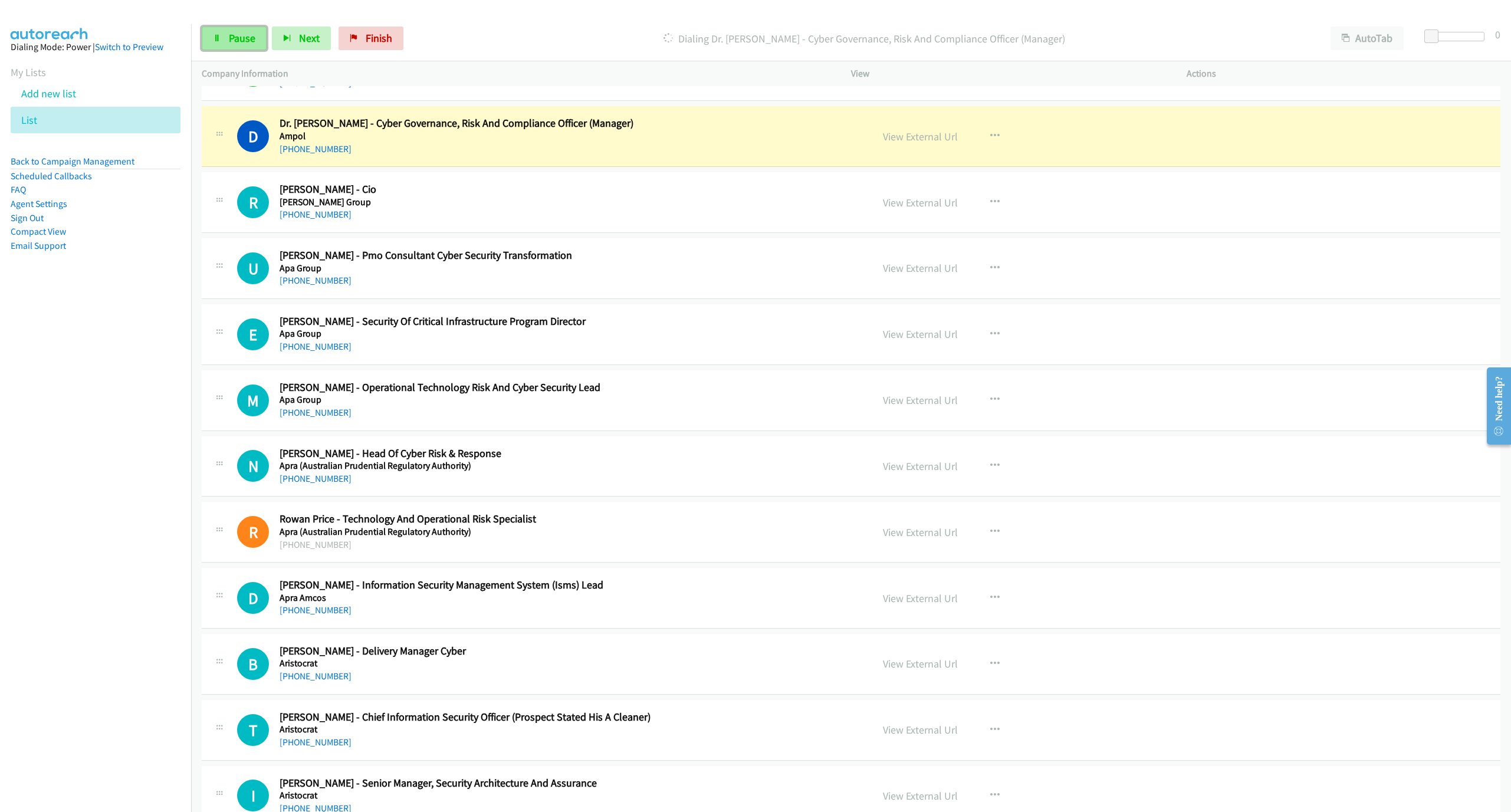
click at [250, 42] on span "Pause" at bounding box center [242, 38] width 26 height 13
click at [910, 143] on link "View External Url" at bounding box center [920, 137] width 75 height 13
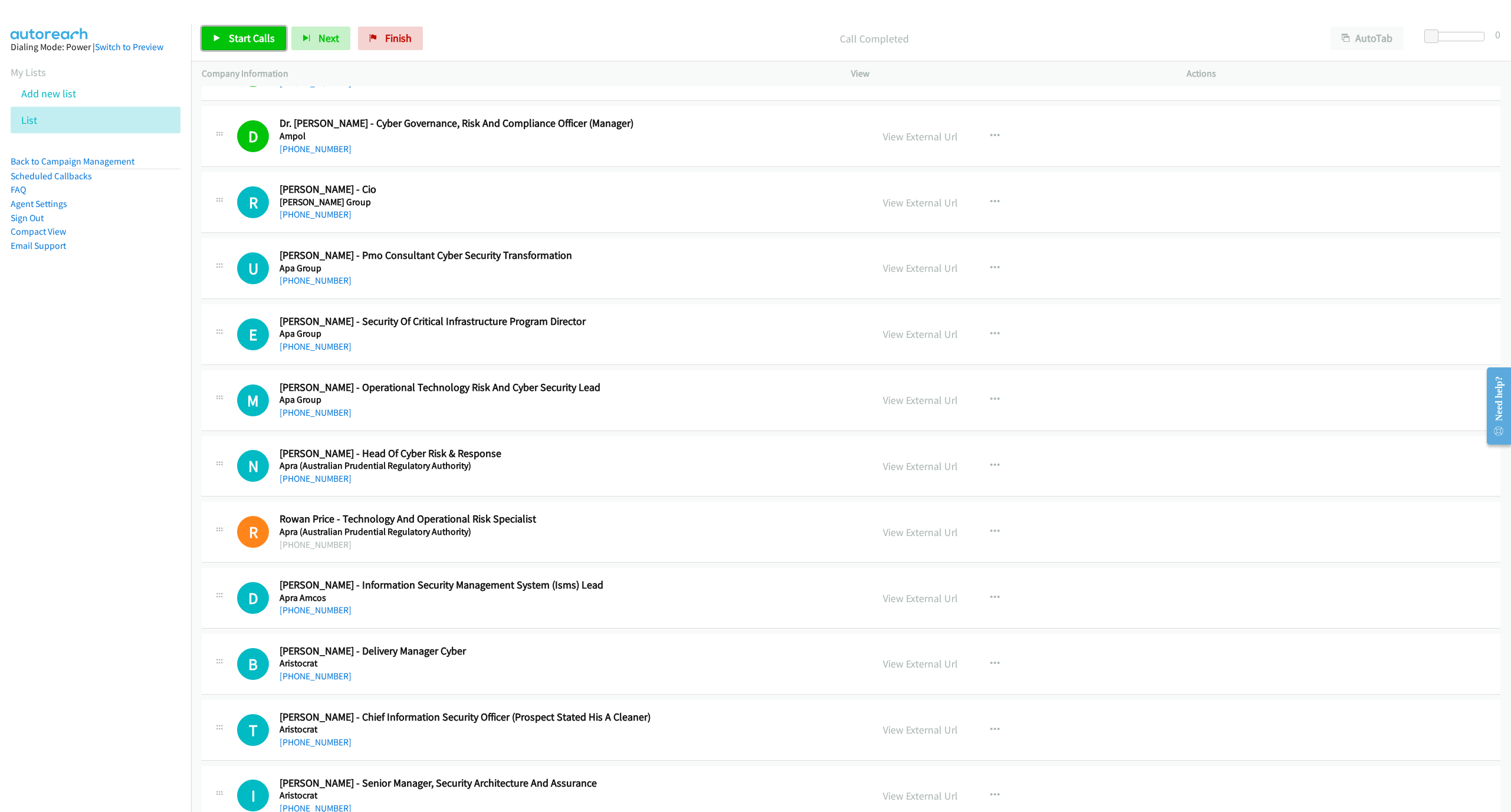
click at [210, 45] on link "Start Calls" at bounding box center [244, 38] width 85 height 23
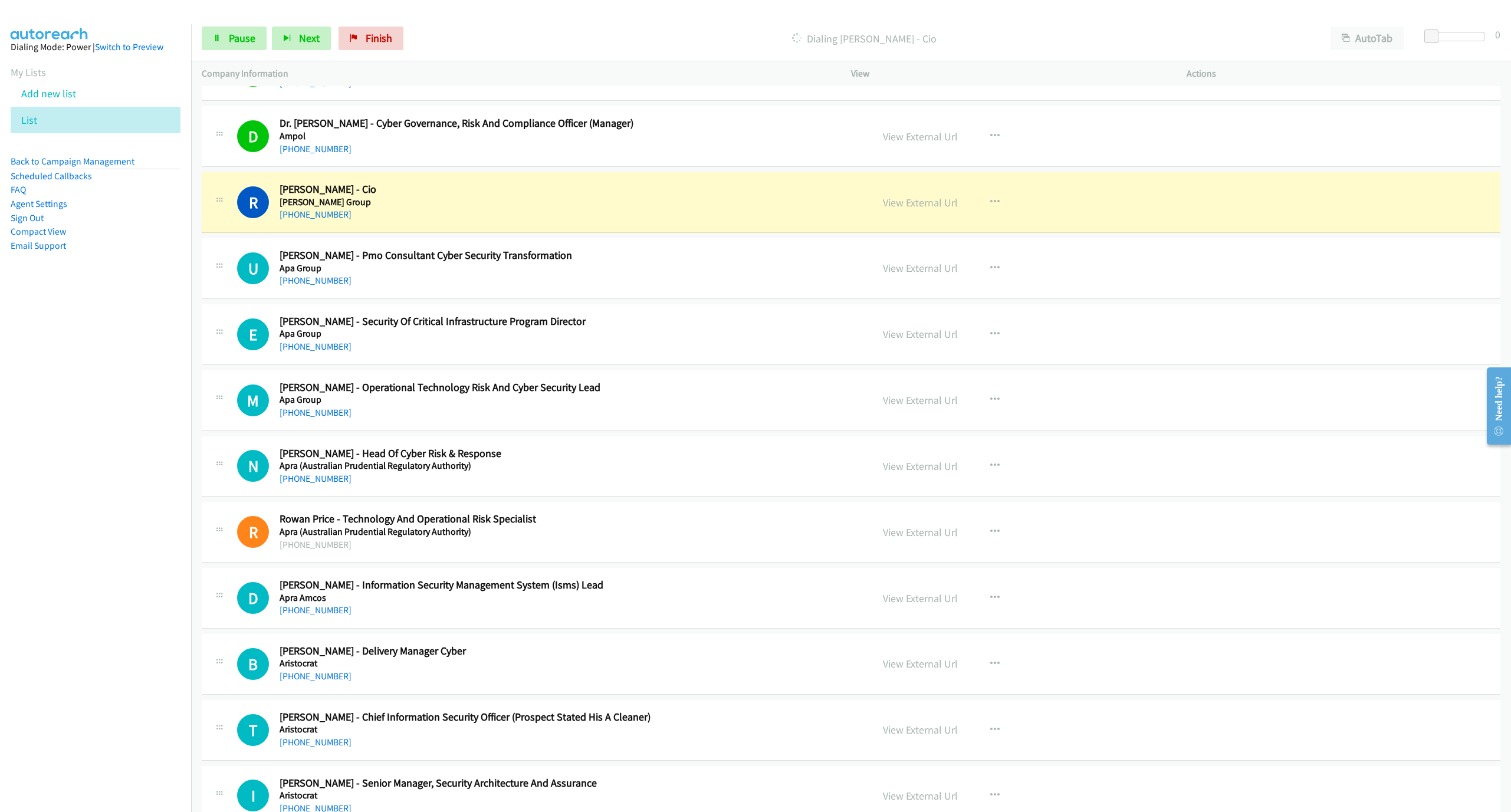
scroll to position [796, 0]
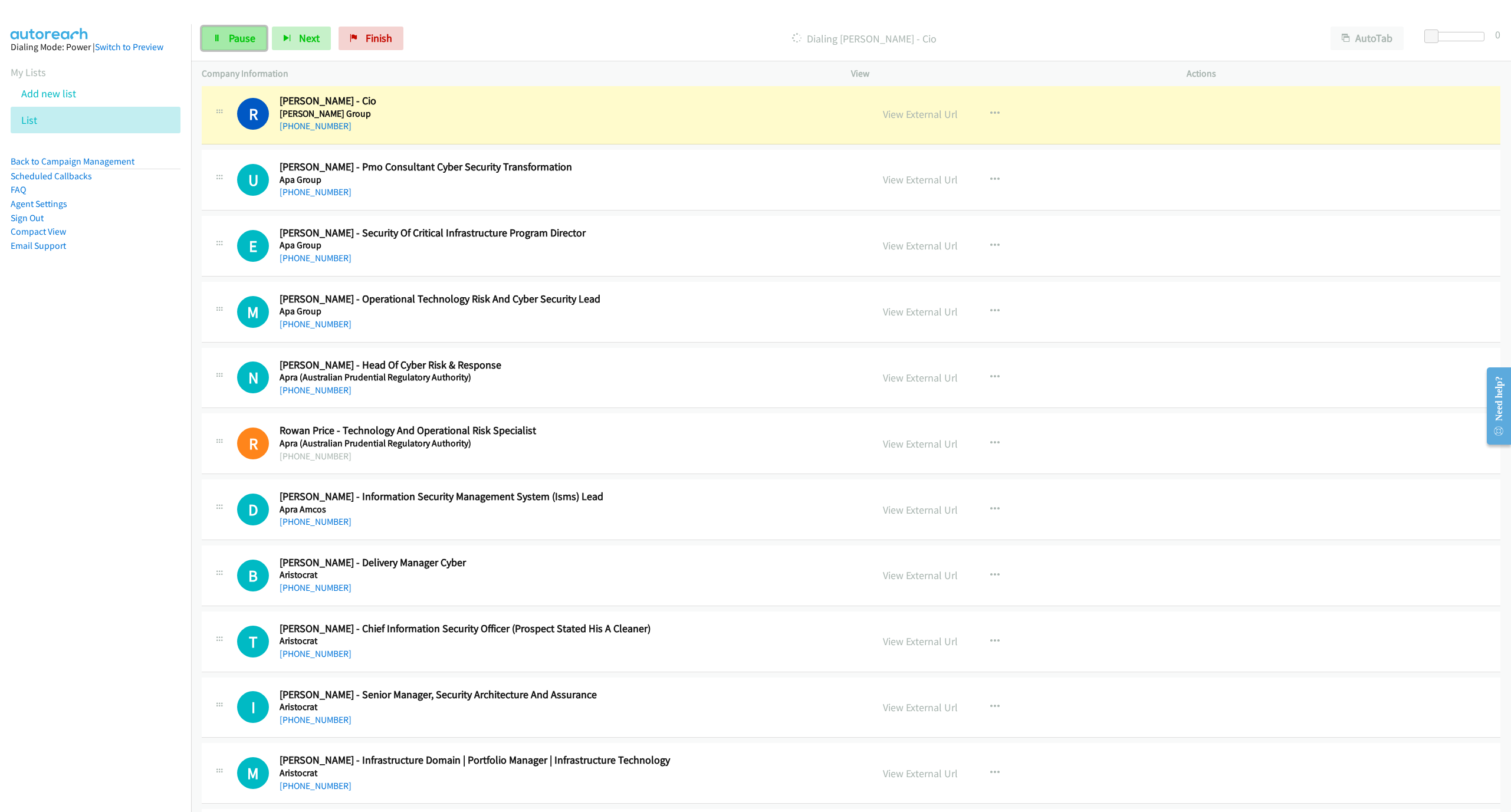
click at [234, 40] on span "Pause" at bounding box center [242, 38] width 26 height 13
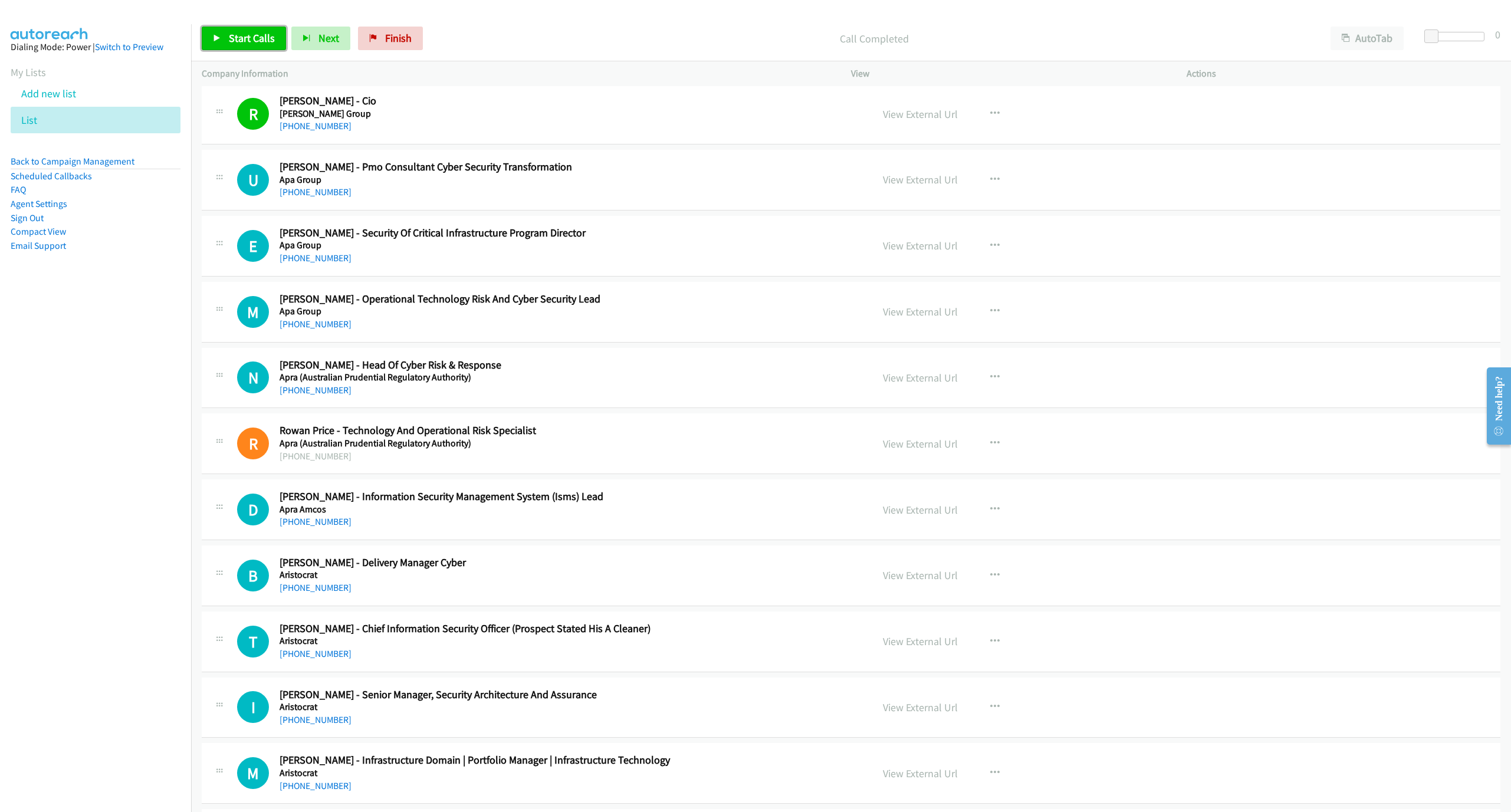
click at [225, 41] on link "Start Calls" at bounding box center [244, 38] width 85 height 23
click at [234, 39] on span "Pause" at bounding box center [242, 38] width 26 height 13
click at [264, 32] on span "Start Calls" at bounding box center [251, 38] width 46 height 13
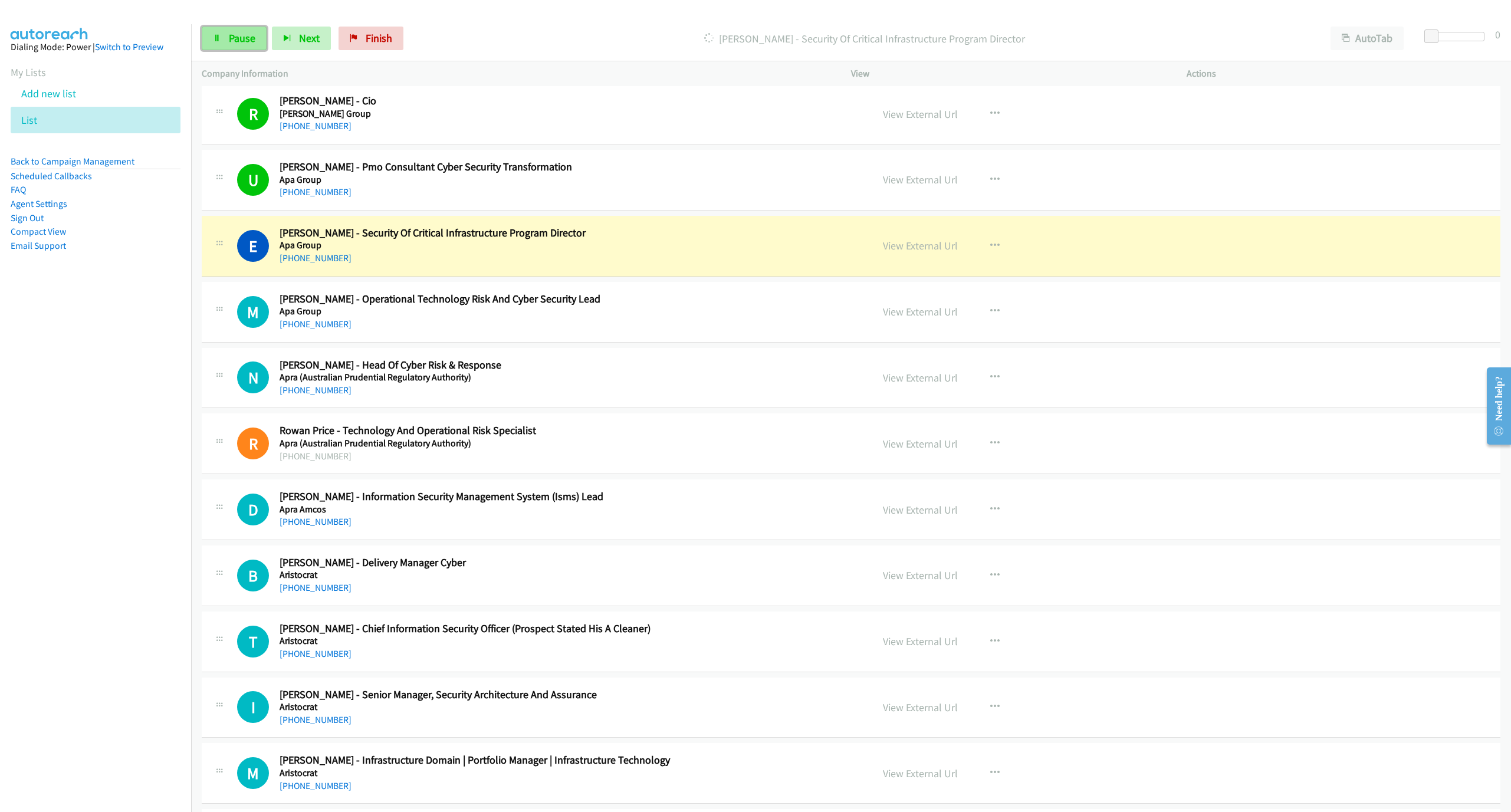
click at [245, 48] on link "Pause" at bounding box center [234, 38] width 65 height 23
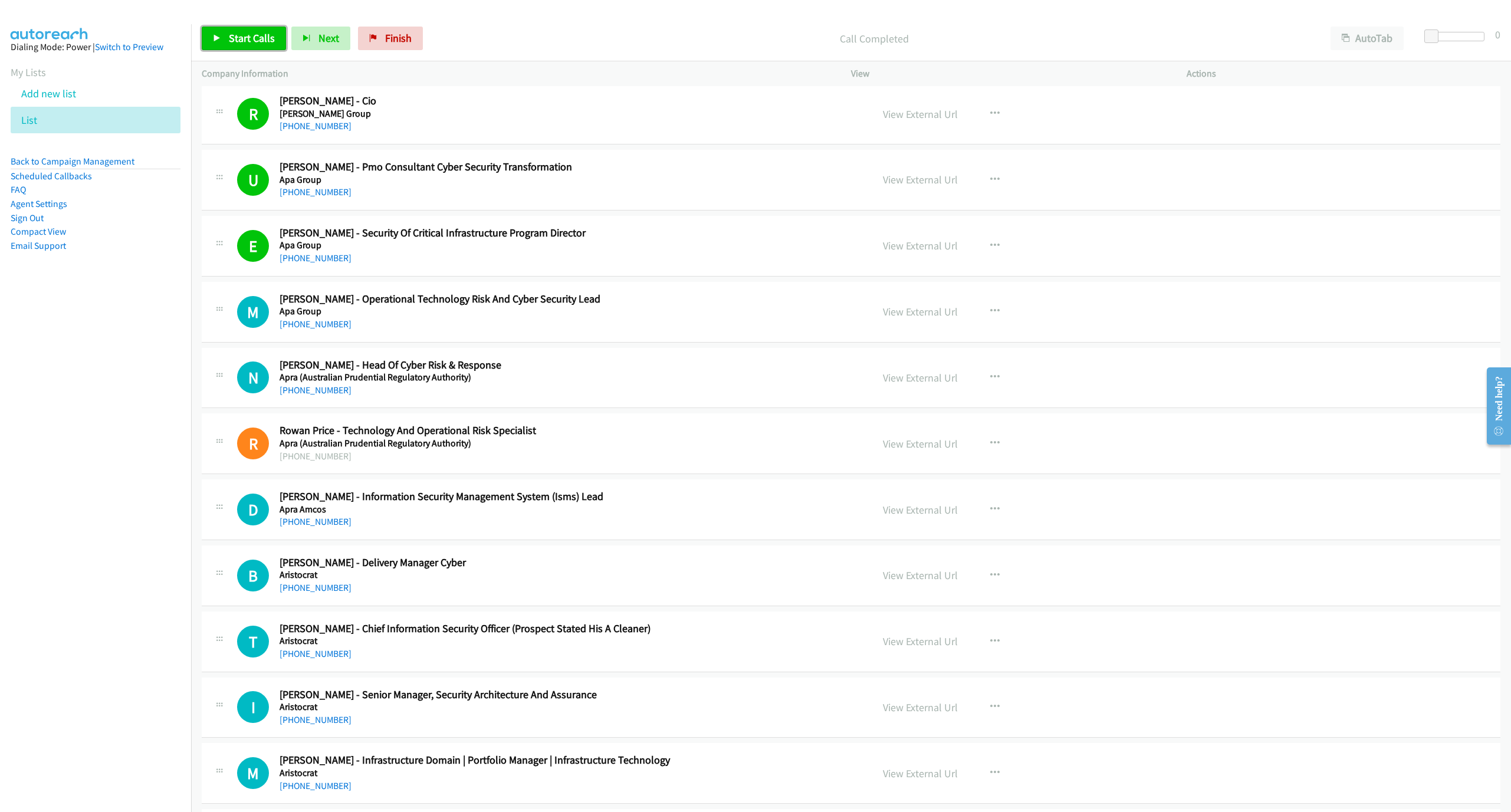
click at [240, 39] on span "Start Calls" at bounding box center [251, 38] width 46 height 13
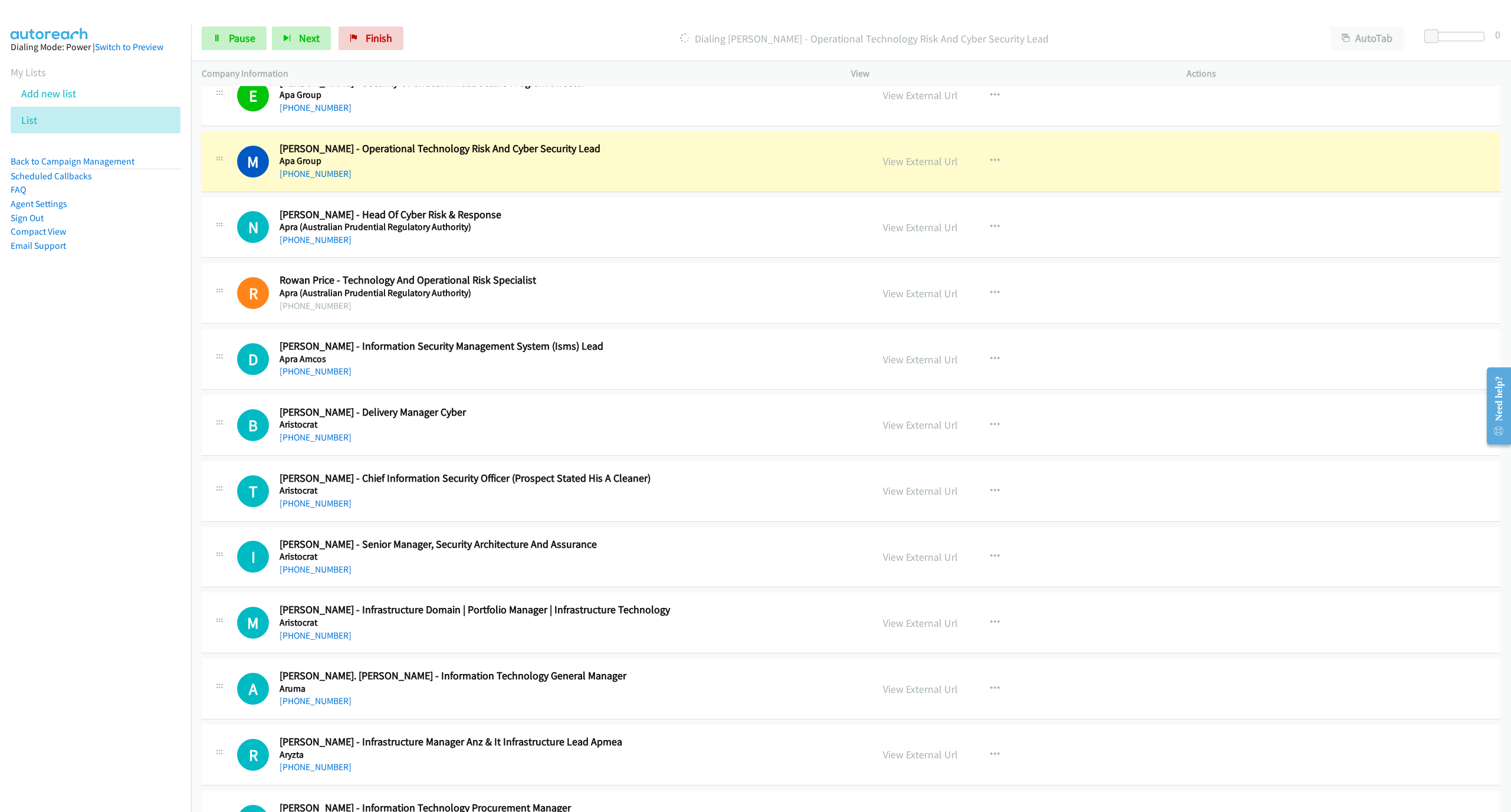
scroll to position [973, 0]
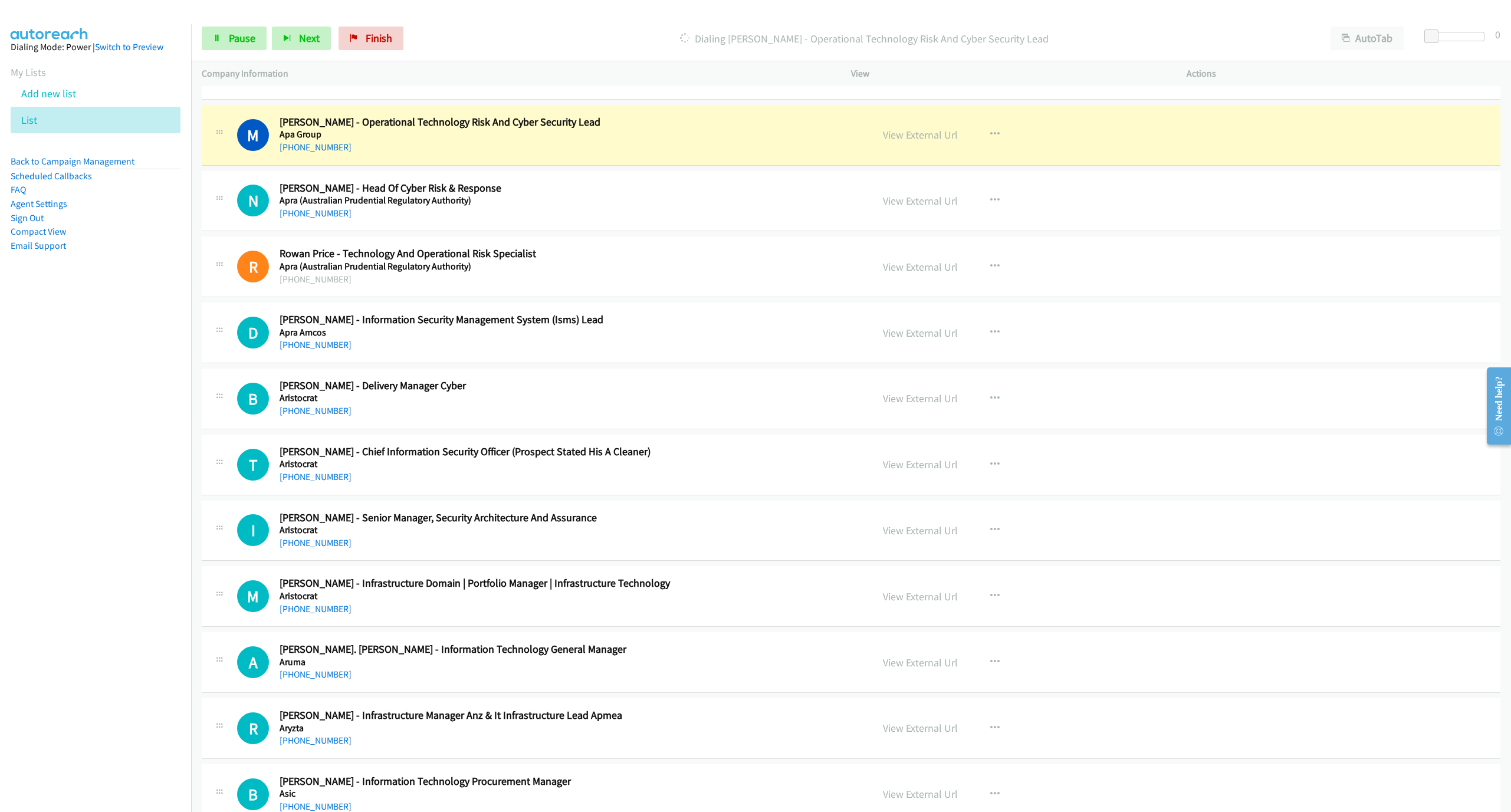
drag, startPoint x: 904, startPoint y: 136, endPoint x: 924, endPoint y: 154, distance: 26.9
click at [904, 136] on link "View External Url" at bounding box center [920, 135] width 75 height 13
click at [243, 23] on div "Start Calls Pause Next Finish Dialing [PERSON_NAME] - Operational Technology Ri…" at bounding box center [851, 39] width 1320 height 45
click at [230, 39] on span "Pause" at bounding box center [242, 38] width 26 height 13
click at [916, 398] on link "View External Url" at bounding box center [920, 398] width 75 height 13
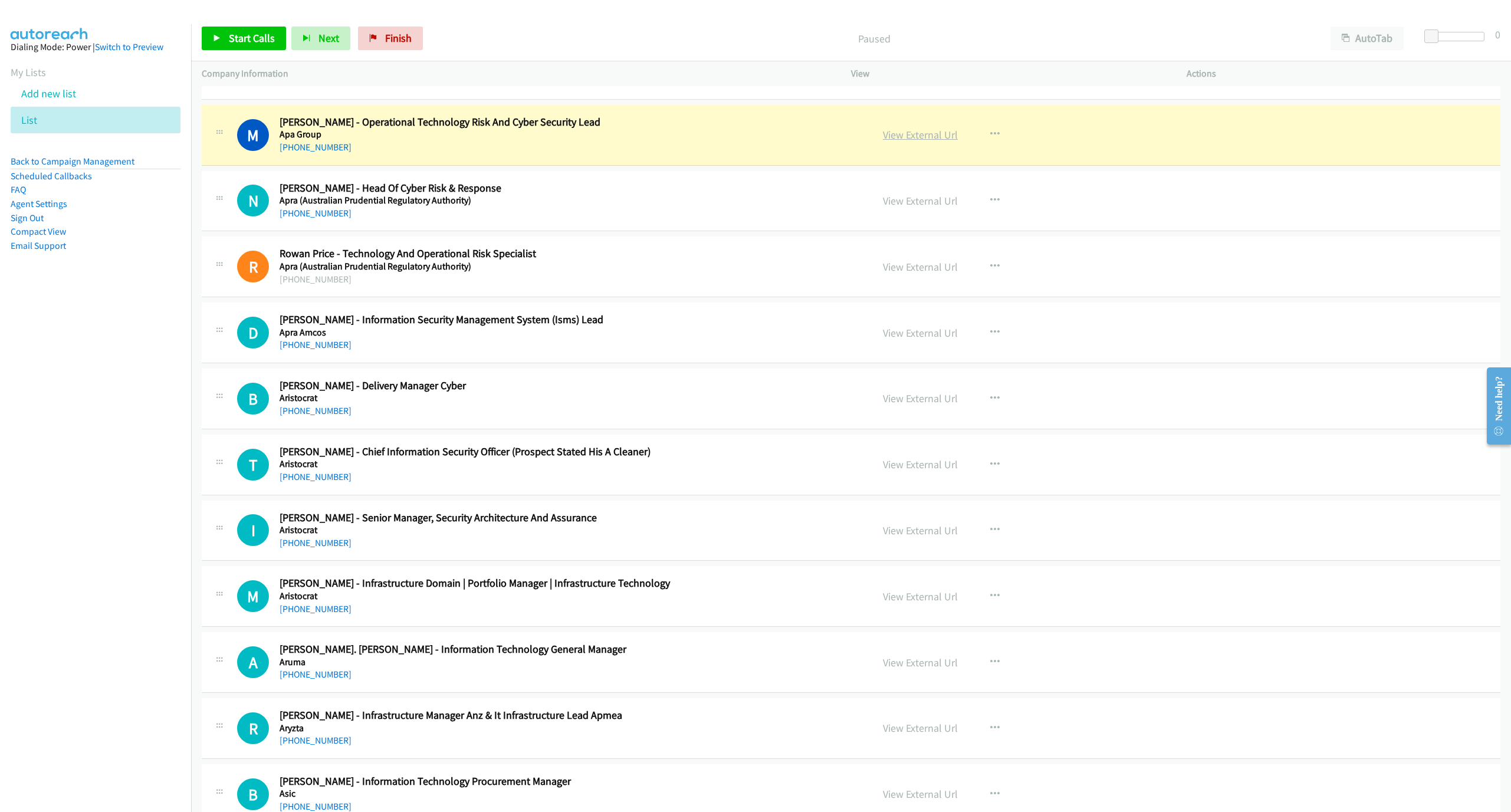
click at [934, 140] on link "View External Url" at bounding box center [920, 135] width 75 height 13
click at [239, 39] on span "Start Calls" at bounding box center [251, 38] width 46 height 13
click at [239, 39] on span "Pause" at bounding box center [242, 38] width 26 height 13
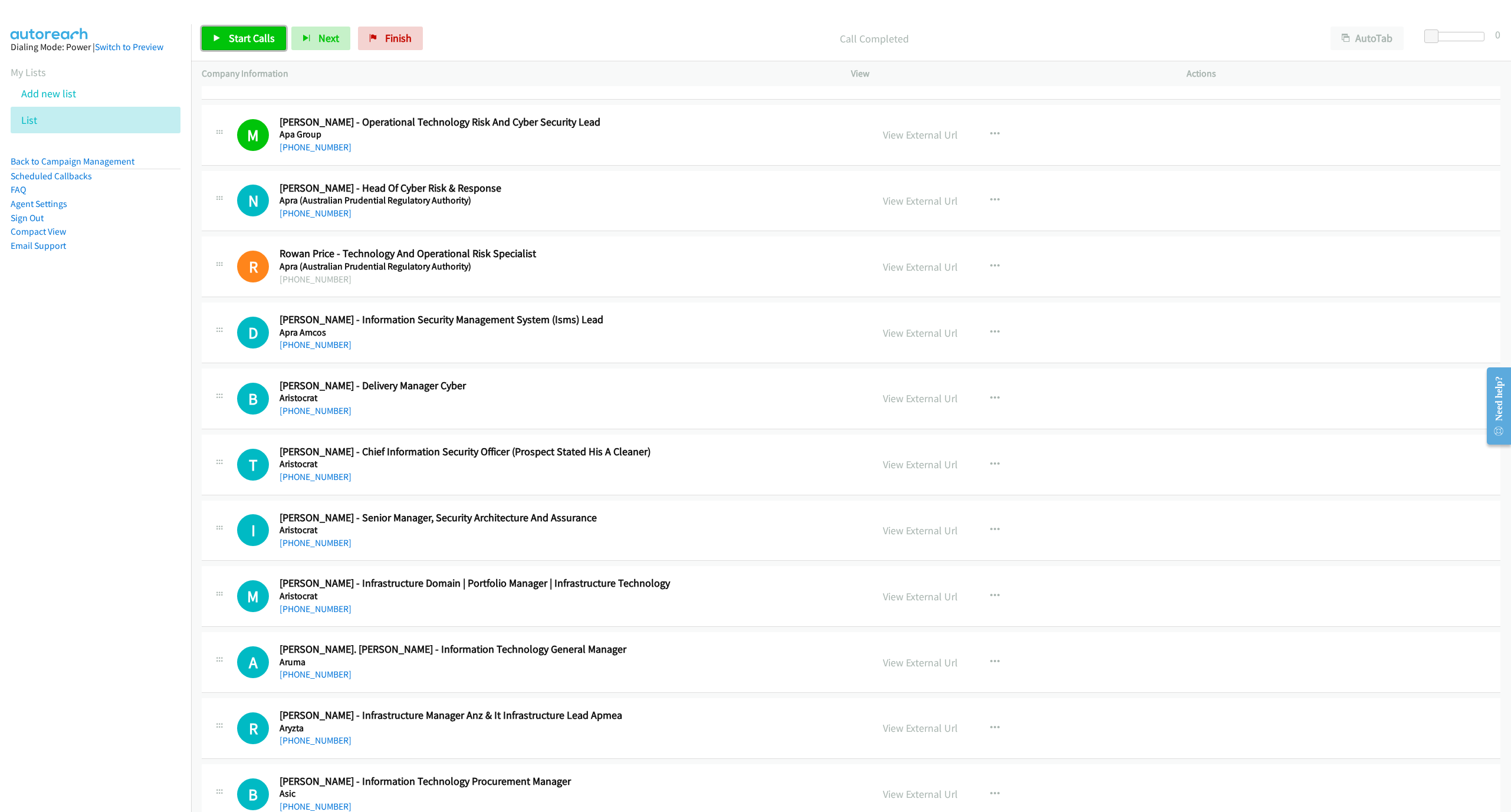
click at [234, 31] on link "Start Calls" at bounding box center [244, 38] width 85 height 23
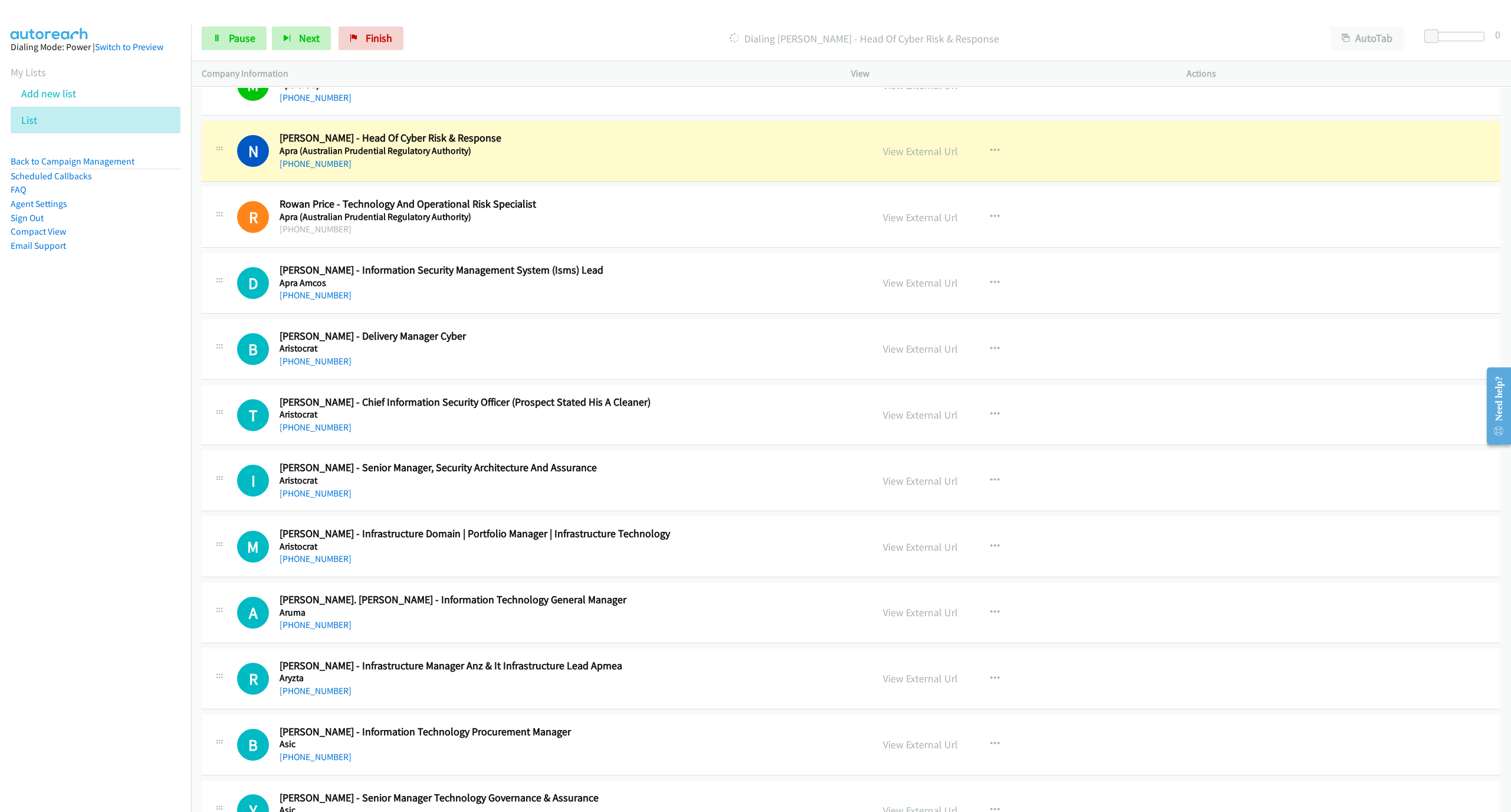
scroll to position [1061, 0]
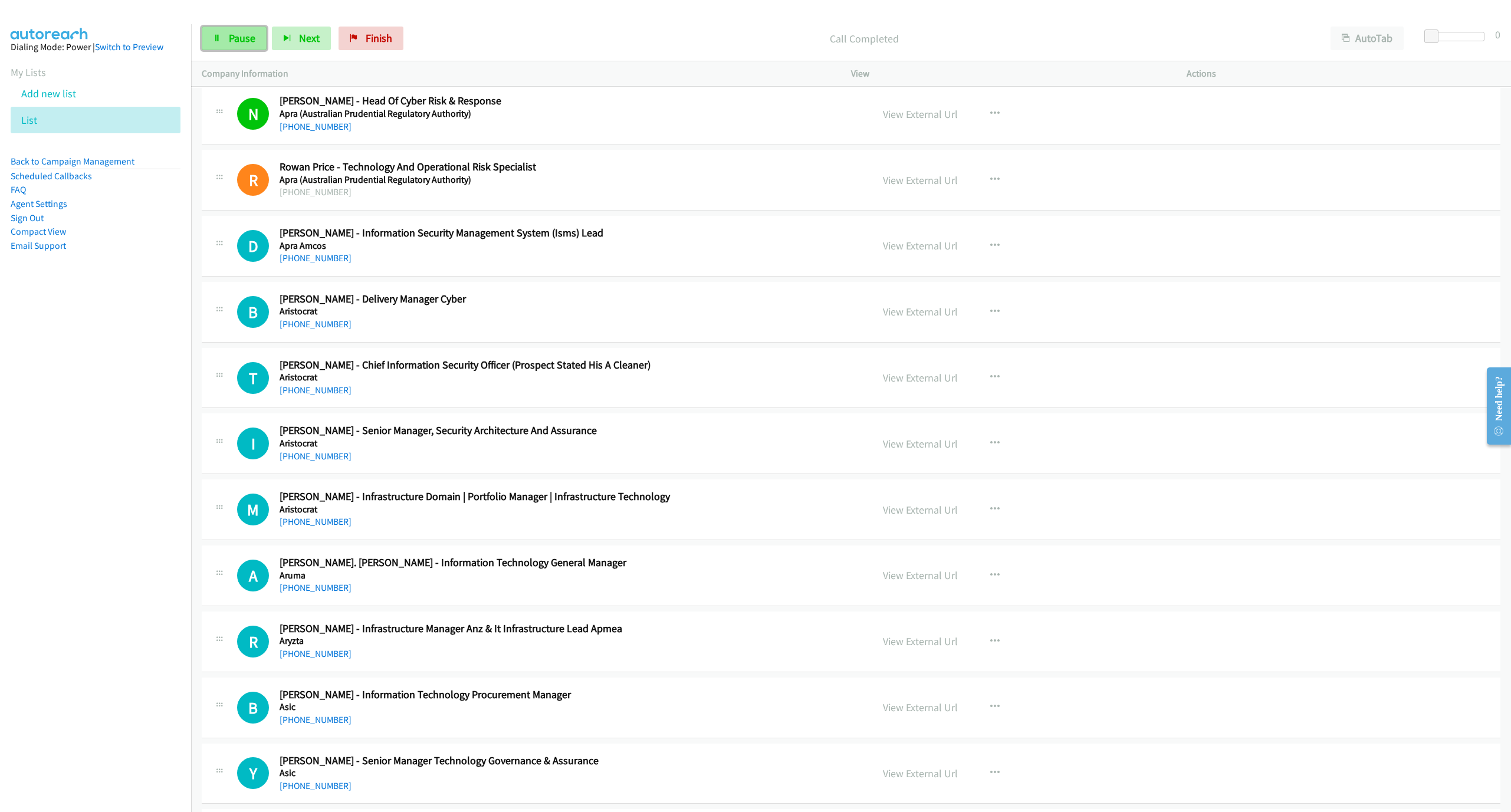
click at [255, 44] on span "Pause" at bounding box center [242, 38] width 26 height 13
click at [212, 29] on link "Start Calls" at bounding box center [244, 38] width 85 height 23
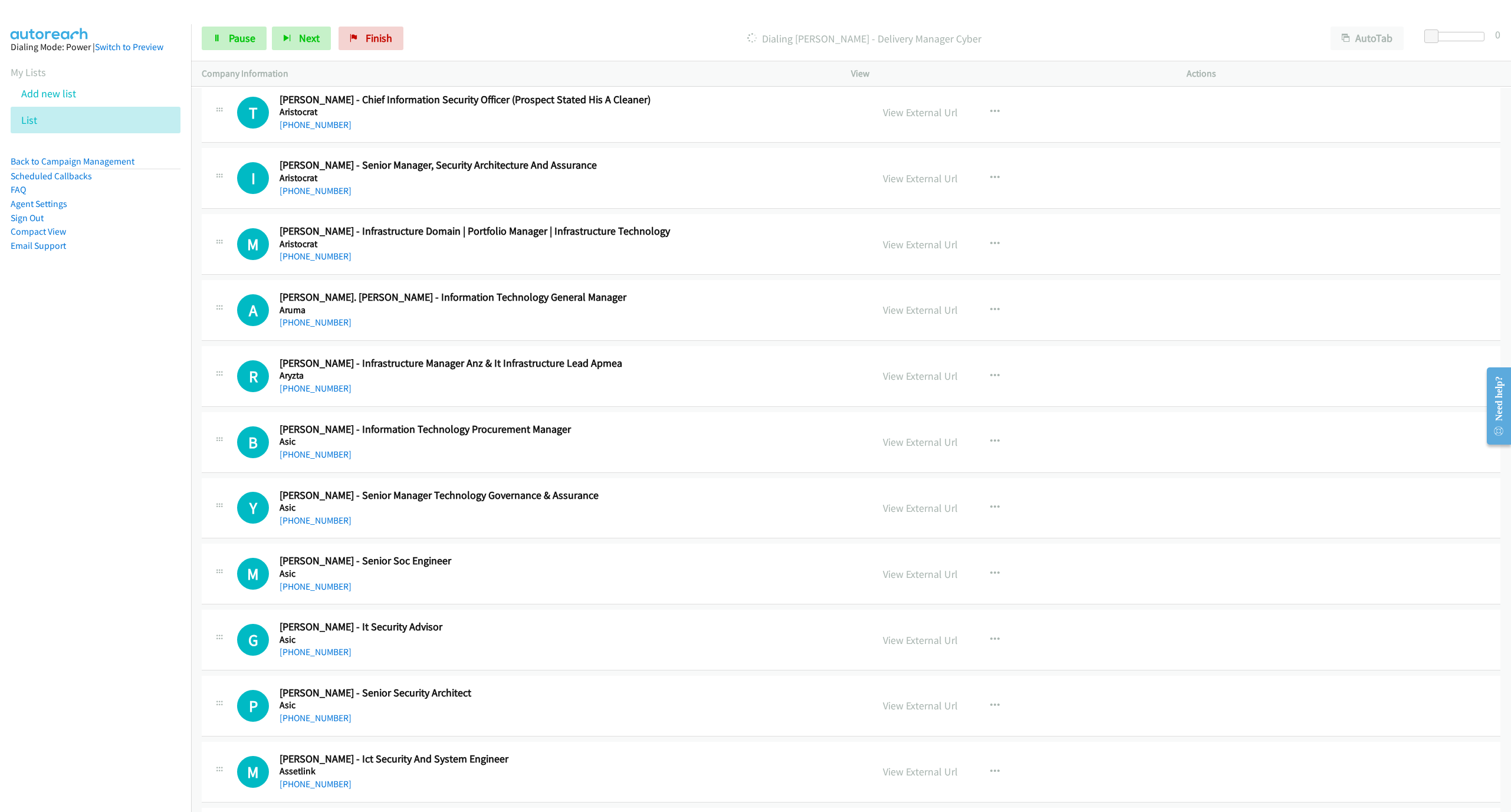
scroll to position [1238, 0]
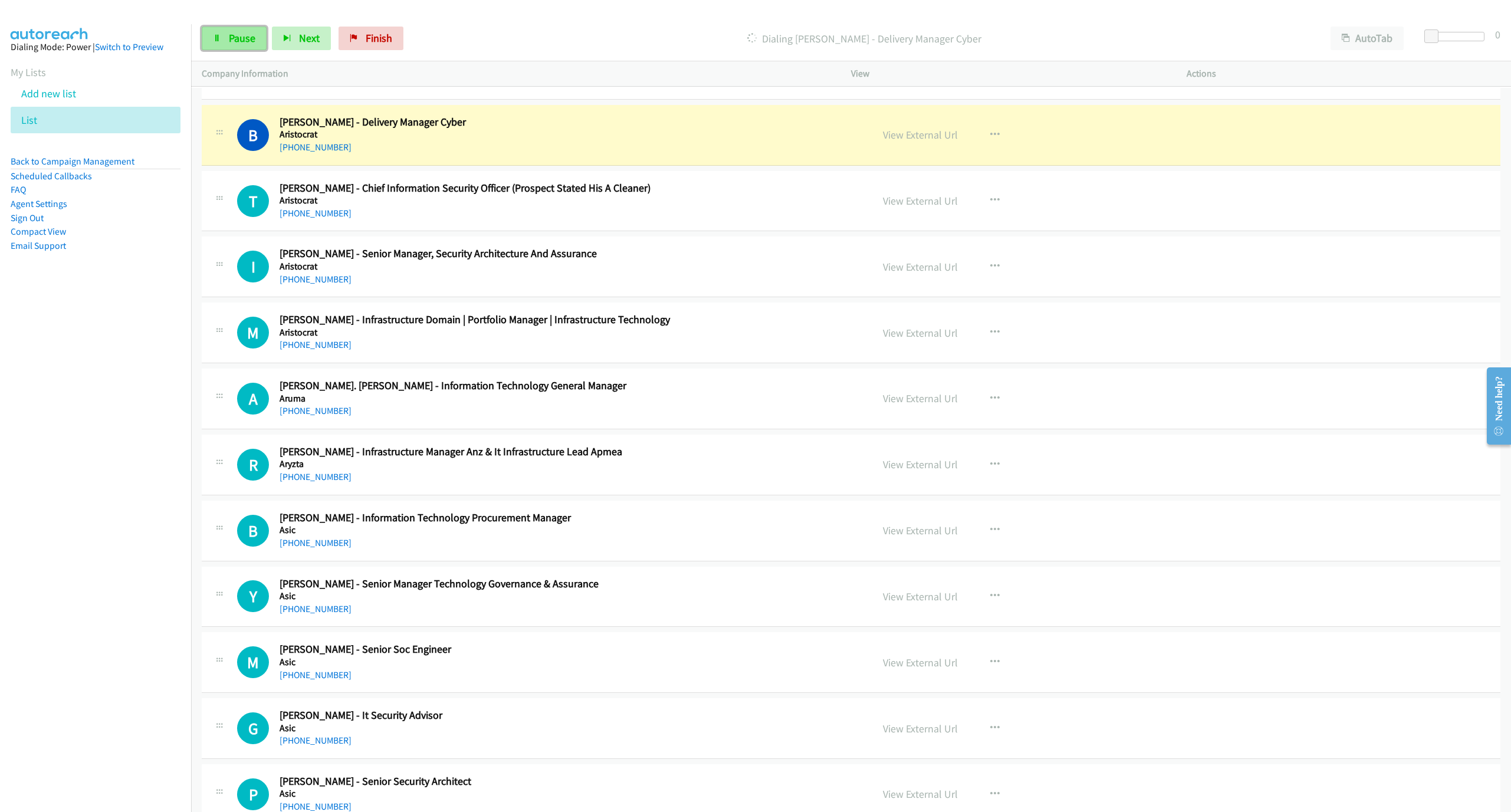
click at [241, 48] on link "Pause" at bounding box center [234, 38] width 65 height 23
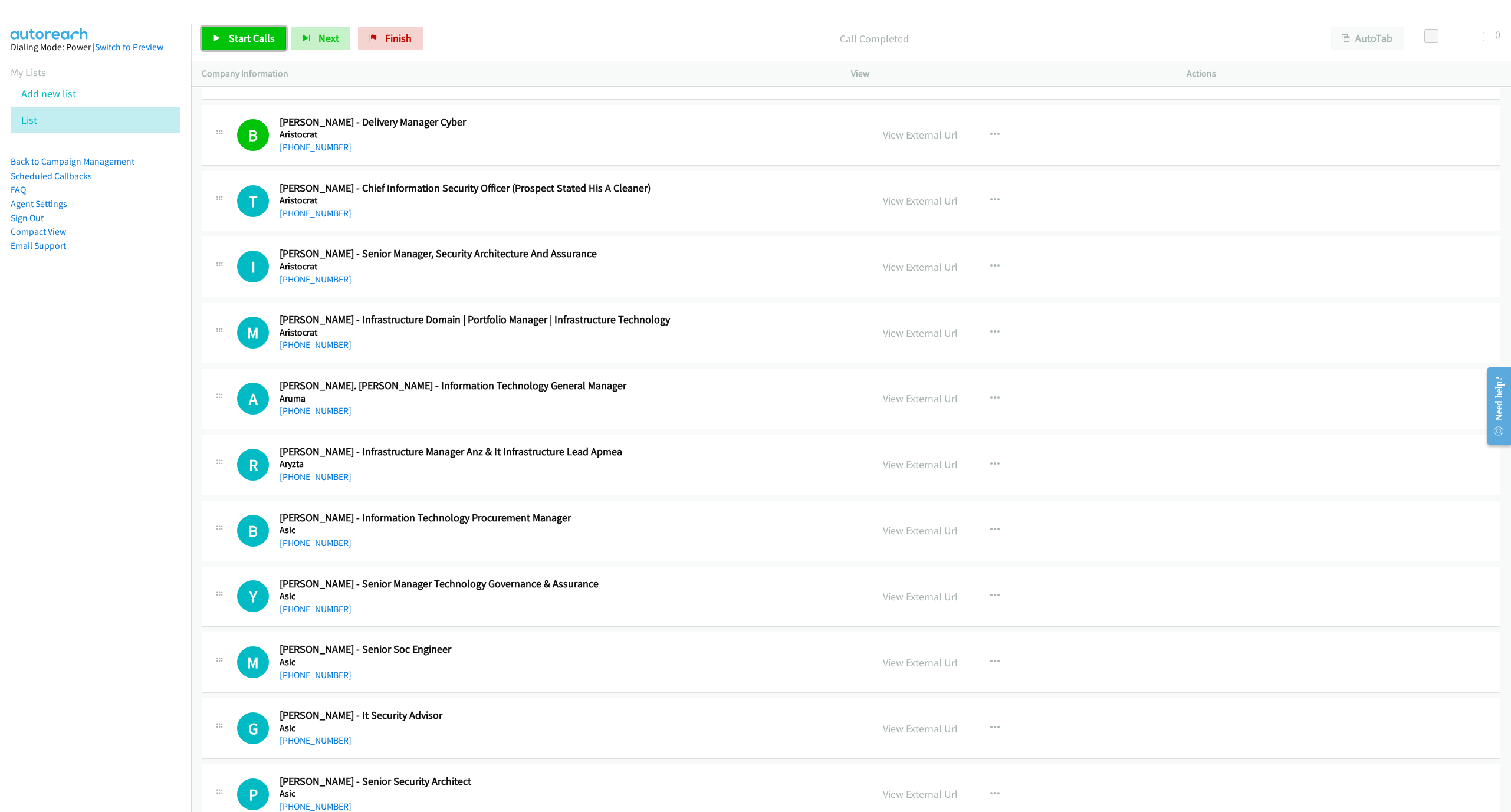
click at [266, 43] on span "Start Calls" at bounding box center [251, 38] width 46 height 13
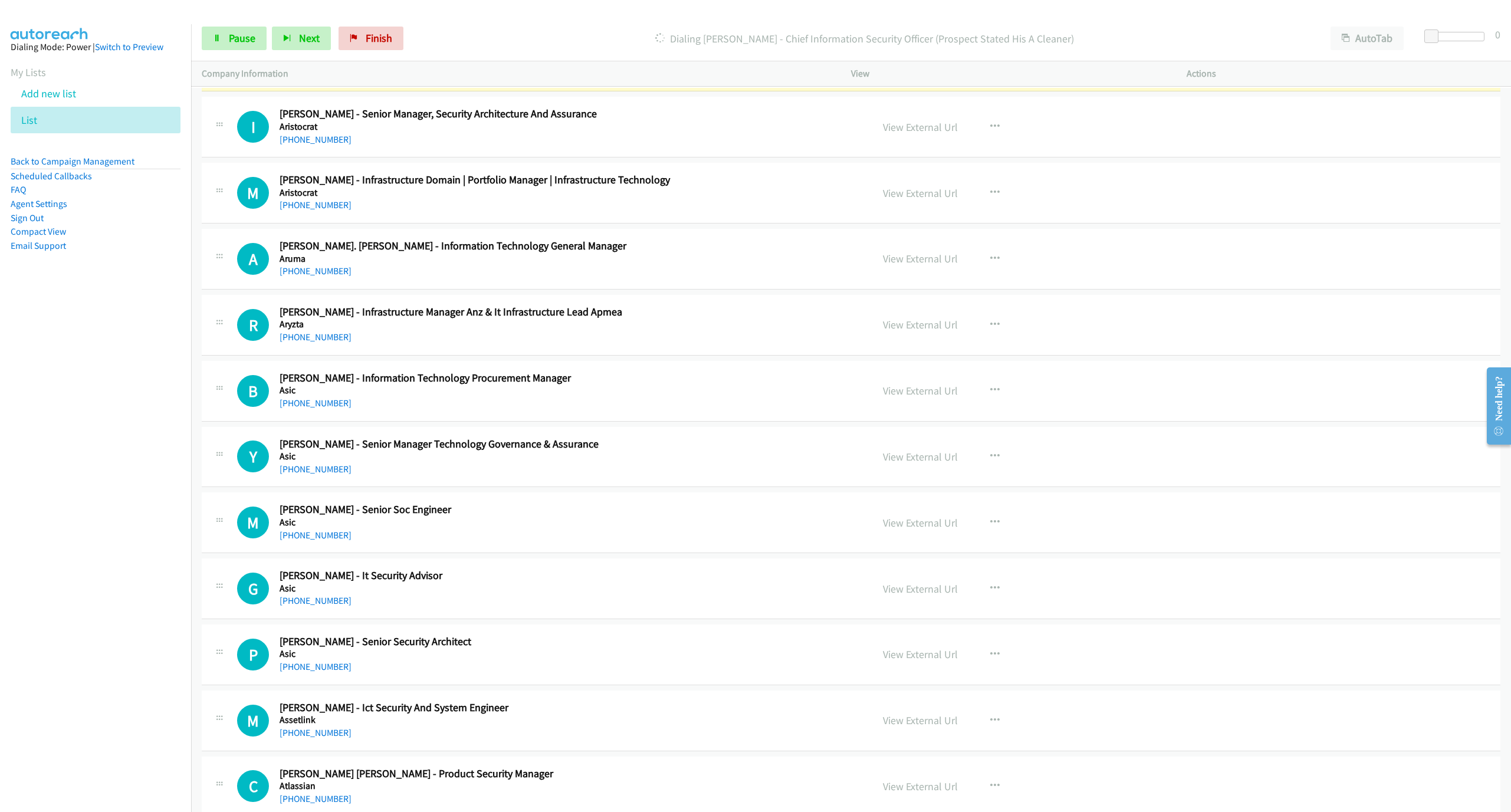
scroll to position [1327, 0]
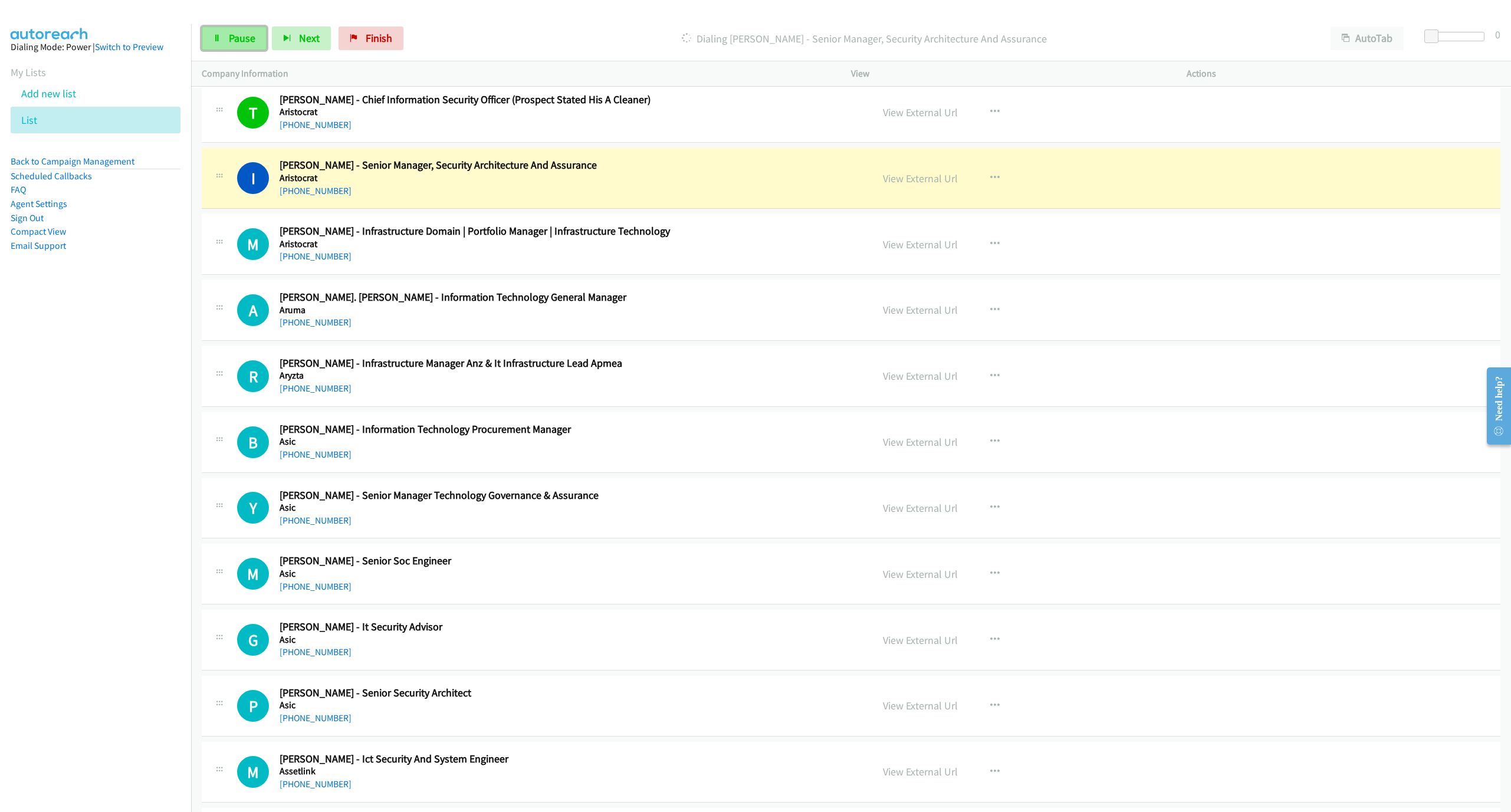
click at [220, 35] on icon at bounding box center [216, 39] width 8 height 8
click at [615, 325] on div "[PHONE_NUMBER]" at bounding box center [548, 322] width 537 height 14
click at [938, 317] on link "View External Url" at bounding box center [920, 310] width 75 height 13
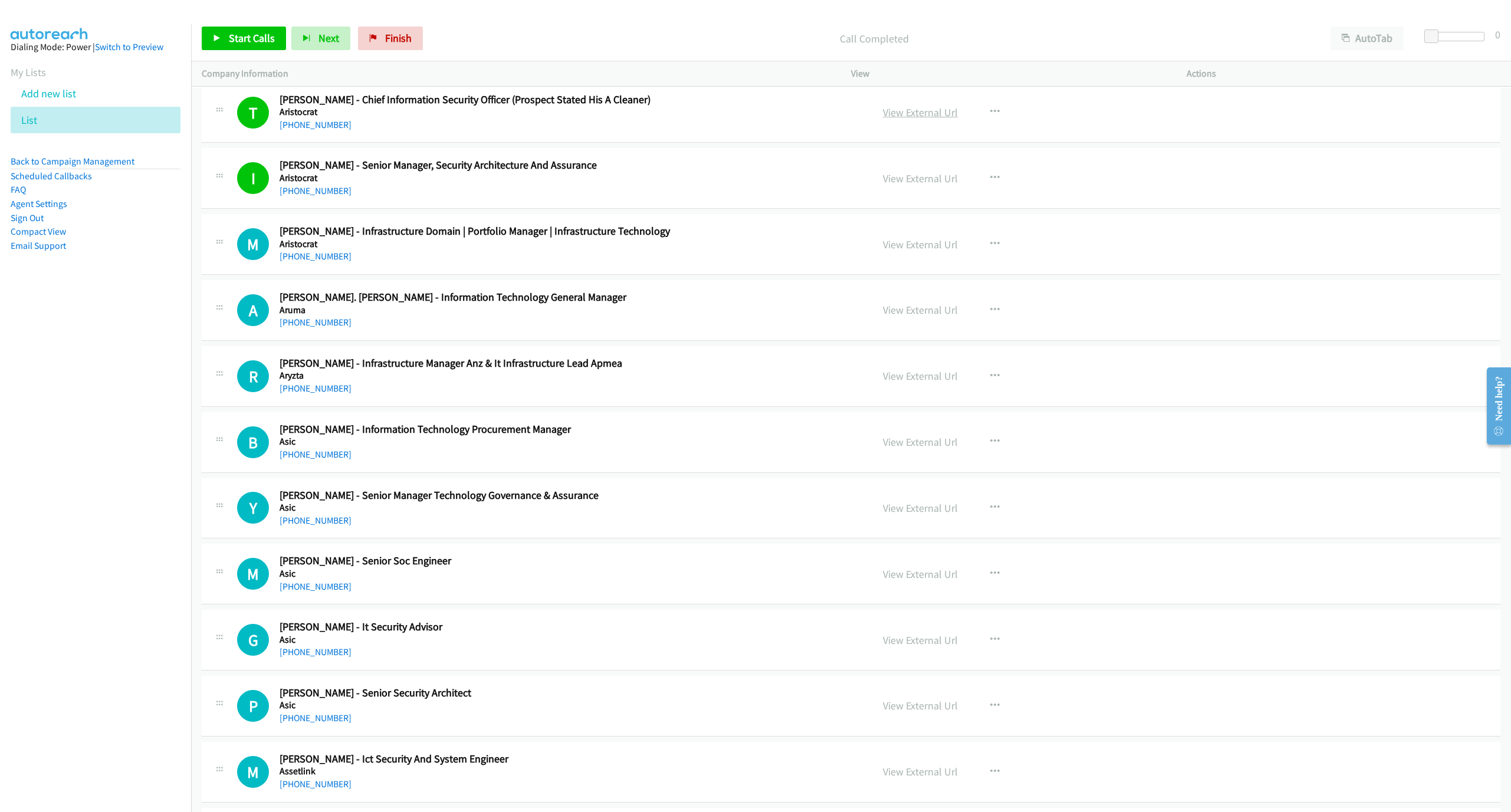
click at [911, 119] on link "View External Url" at bounding box center [920, 112] width 75 height 13
click at [243, 66] on div "Company Information" at bounding box center [516, 74] width 649 height 25
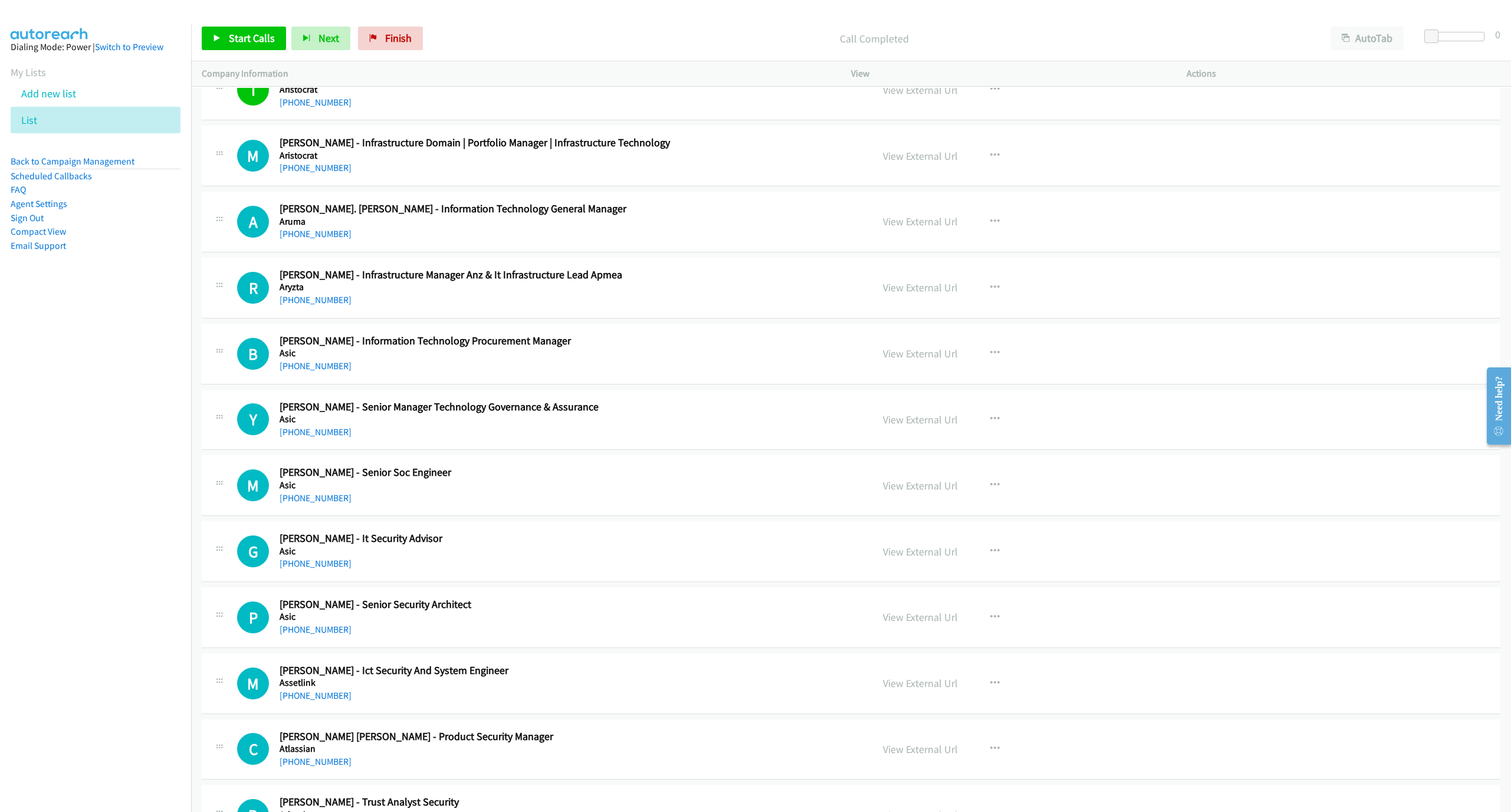
click at [306, 248] on div "A Callback Scheduled [PERSON_NAME]. [PERSON_NAME] - Information Technology Gene…" at bounding box center [851, 222] width 1299 height 61
click at [310, 238] on link "[PHONE_NUMBER]" at bounding box center [315, 233] width 72 height 11
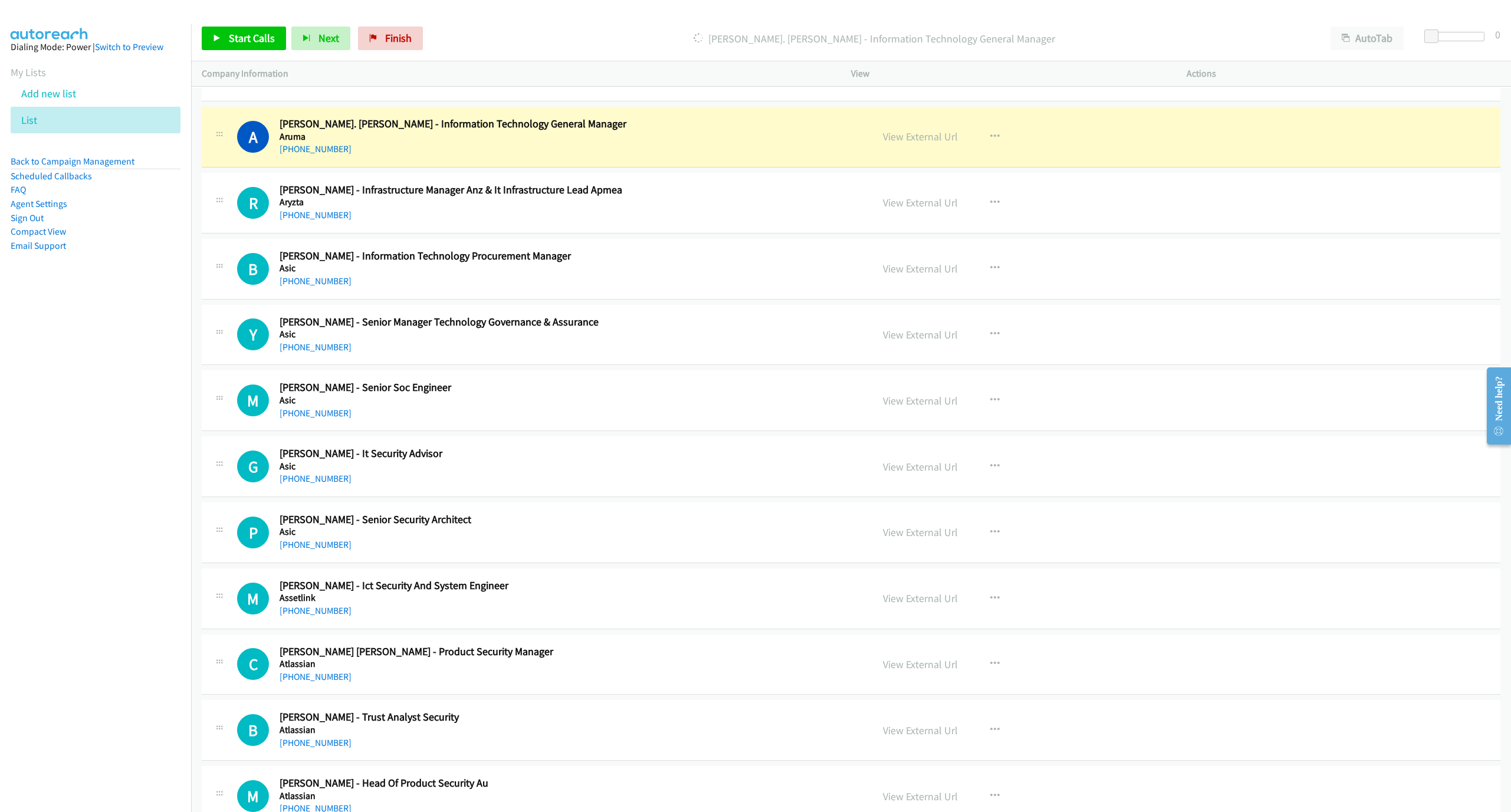
scroll to position [1503, 0]
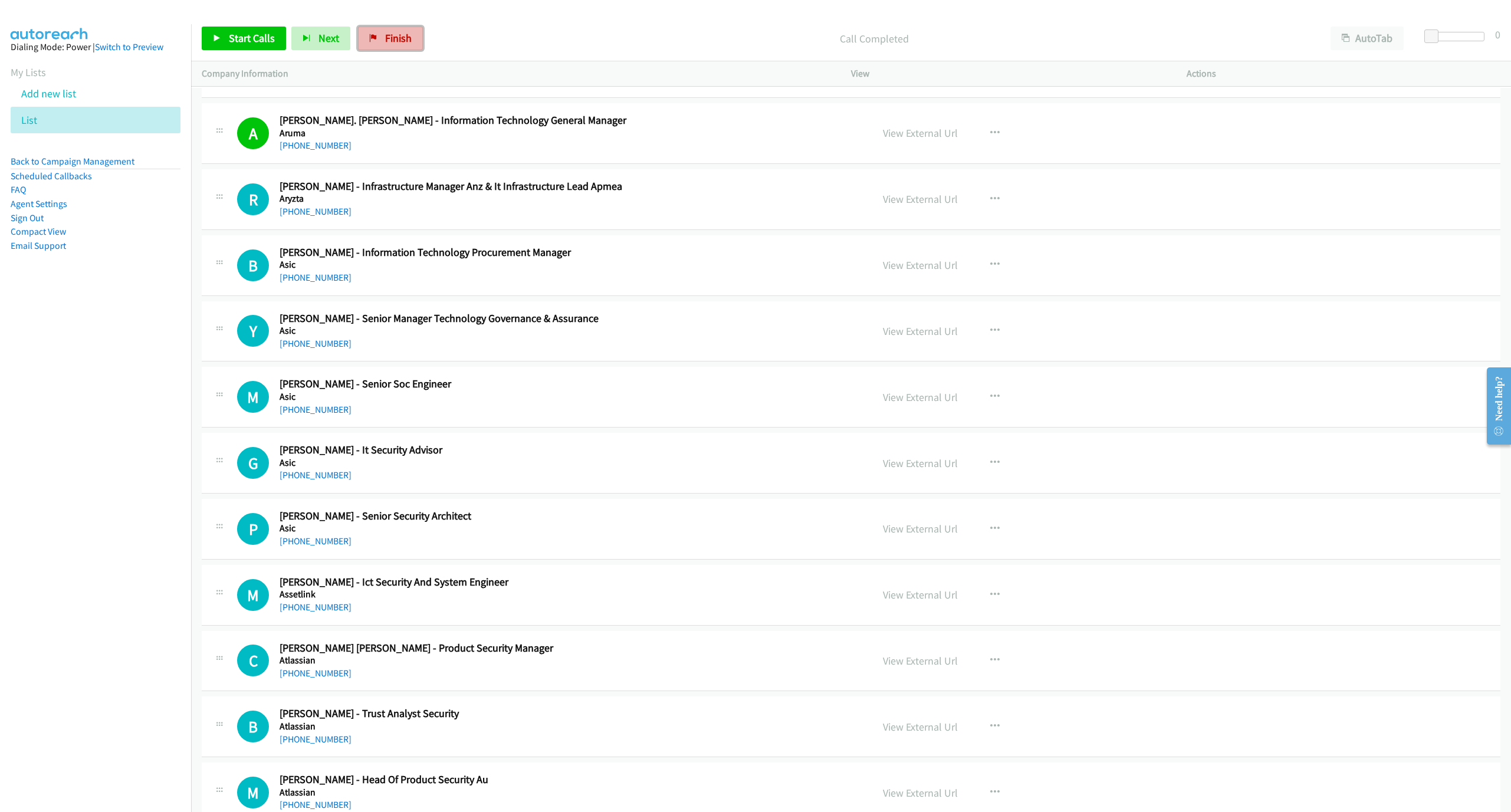
click at [395, 34] on span "Finish" at bounding box center [398, 38] width 26 height 13
